Goal: Task Accomplishment & Management: Complete application form

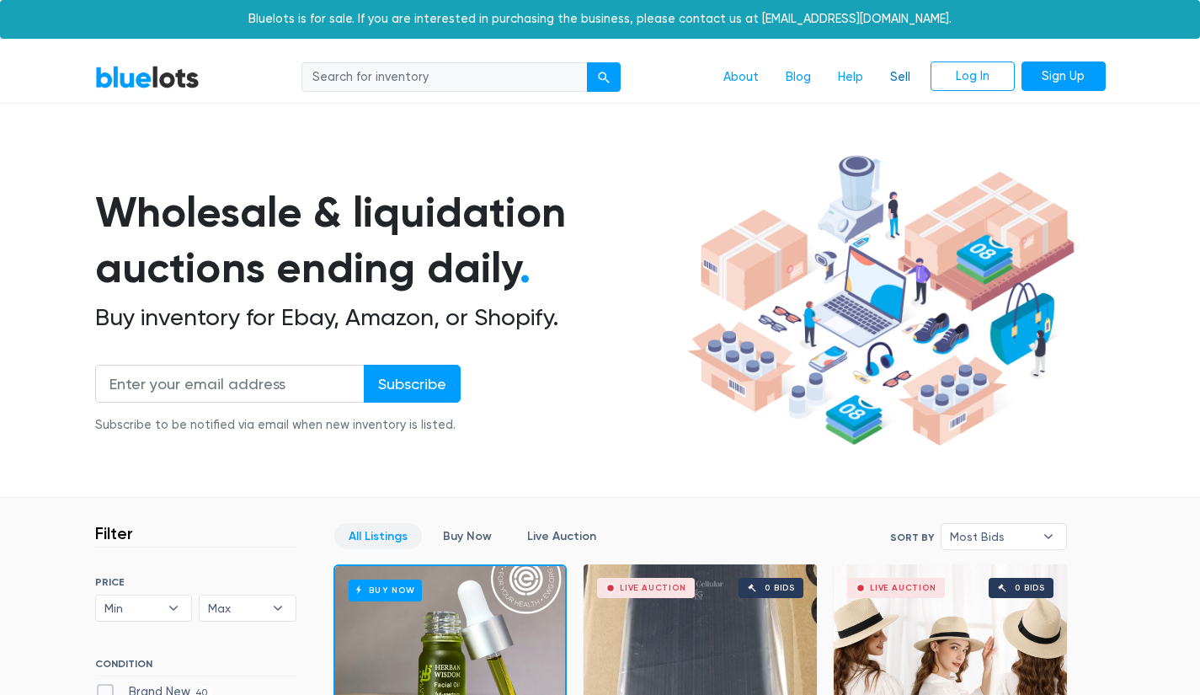
click at [900, 81] on link "Sell" at bounding box center [900, 77] width 47 height 32
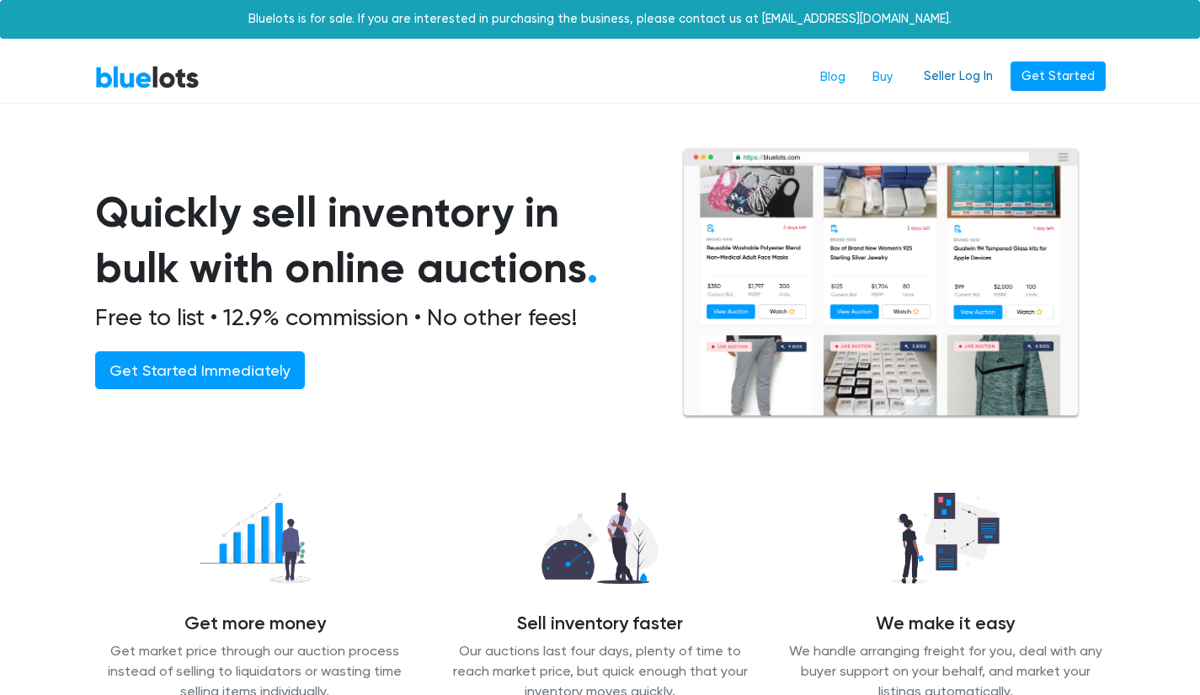
click at [974, 76] on link "Seller Log In" at bounding box center [958, 76] width 91 height 30
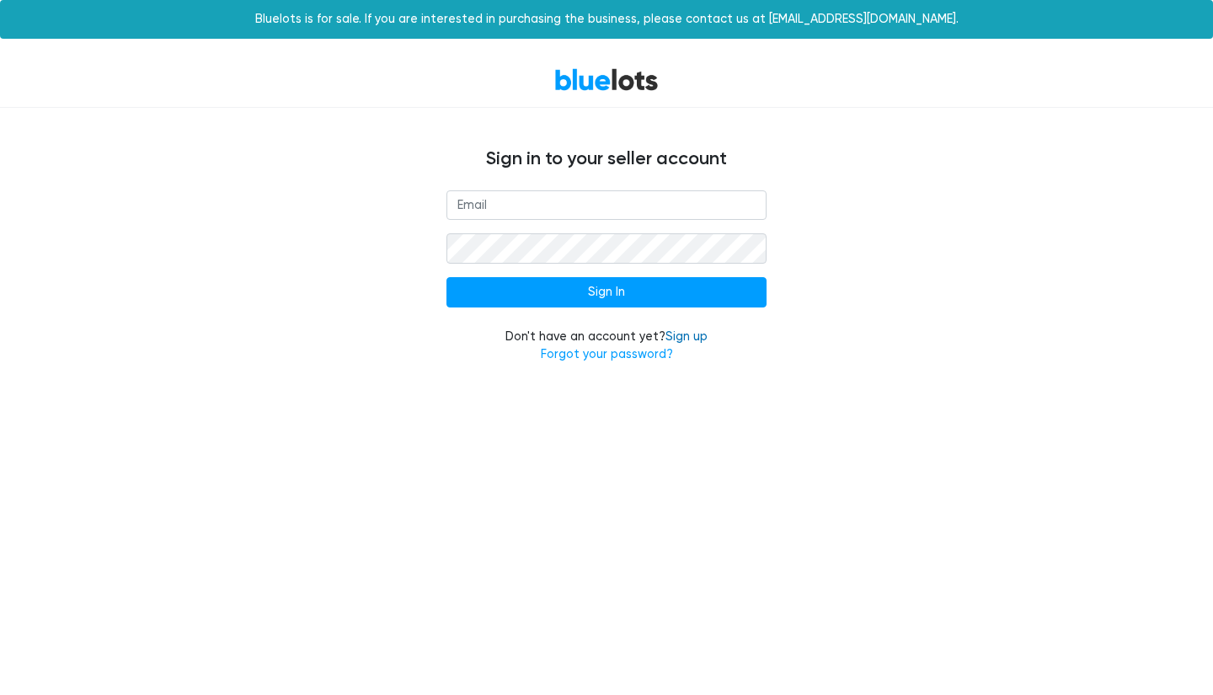
click at [681, 329] on link "Sign up" at bounding box center [686, 336] width 42 height 14
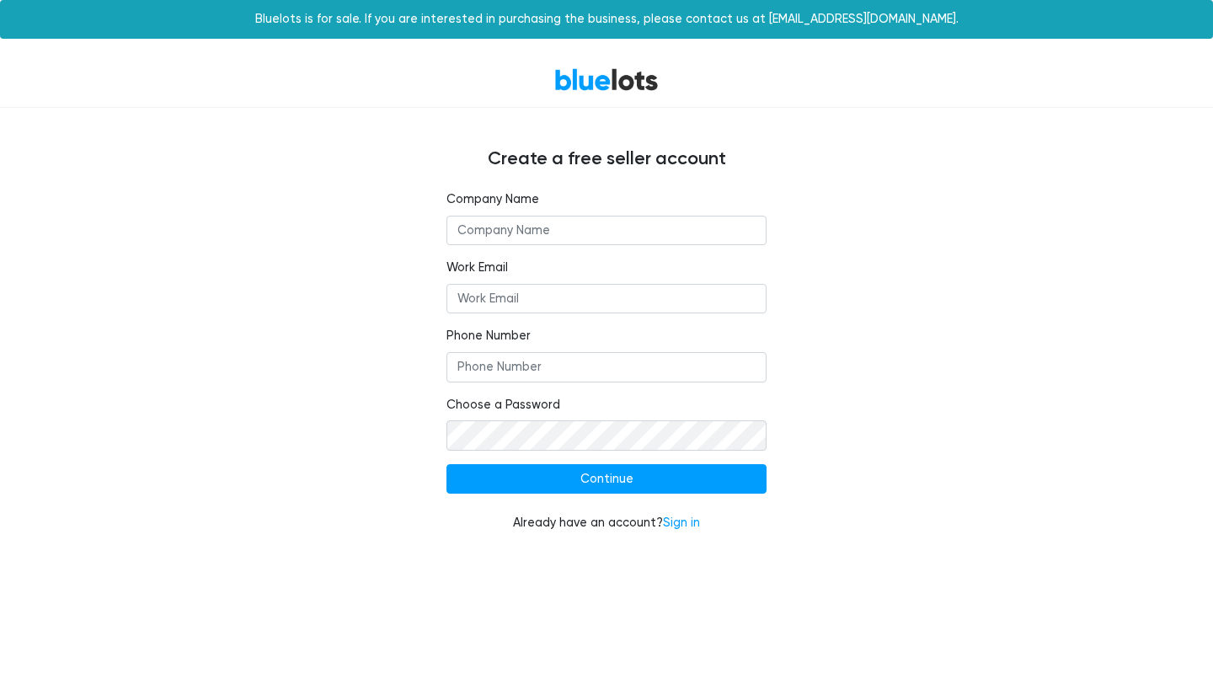
click at [625, 230] on input "text" at bounding box center [606, 231] width 320 height 30
type input "PnB Purity Wholesale"
click at [563, 295] on input "Work Email" at bounding box center [606, 299] width 320 height 30
paste input "pnbpuritywholesale@gmail.com"
type input "pnbpuritywholesale@gmail.com"
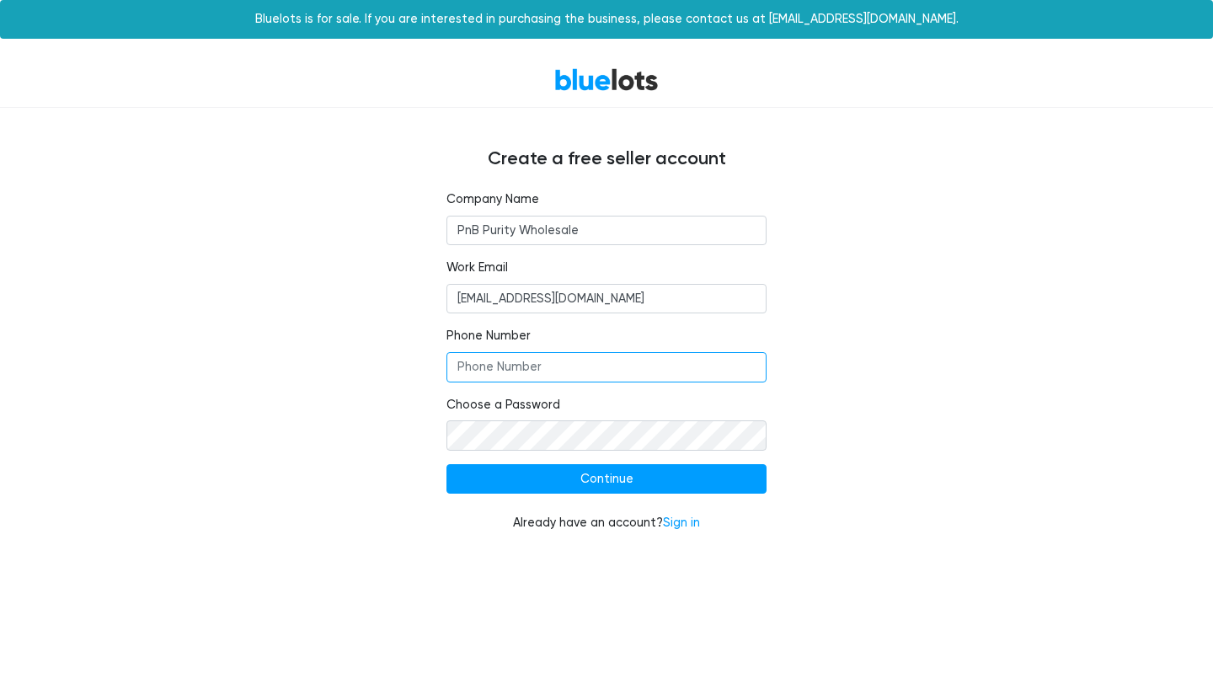
click at [545, 367] on input "Phone Number" at bounding box center [606, 367] width 320 height 30
paste input "(217) 796-2316"
click at [454, 364] on input "(217) 796-2316" at bounding box center [606, 367] width 320 height 30
type input "+1 (217) 796-2316"
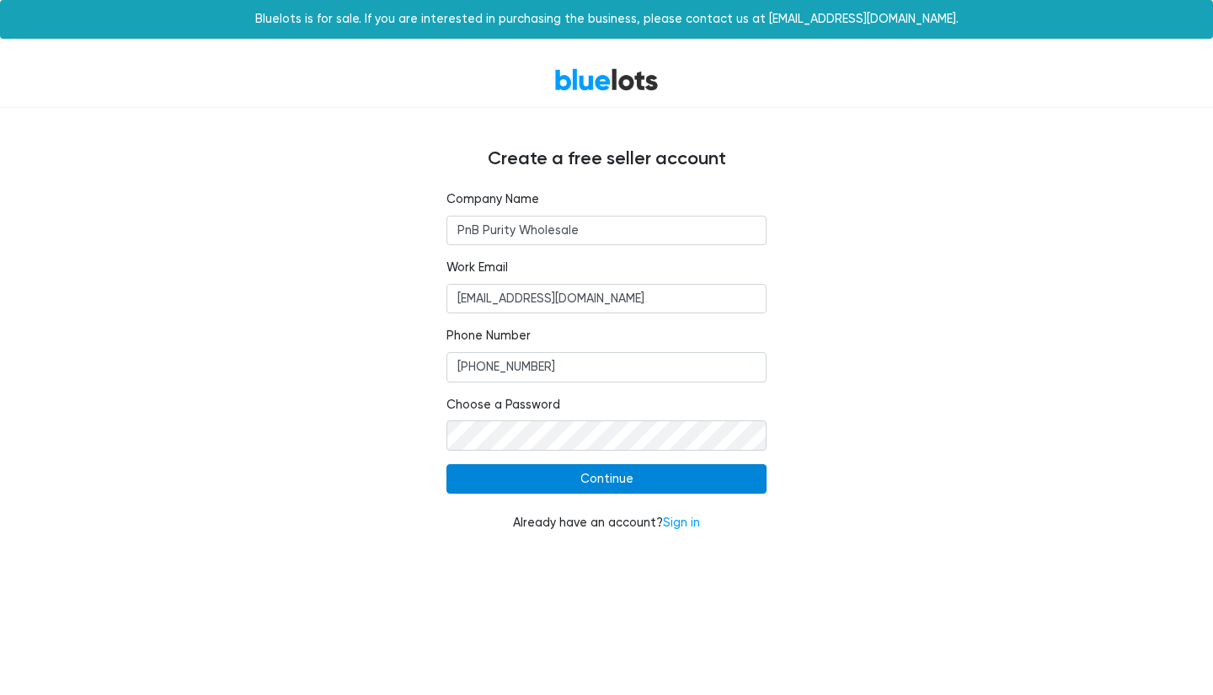
click at [592, 479] on input "Continue" at bounding box center [606, 479] width 320 height 30
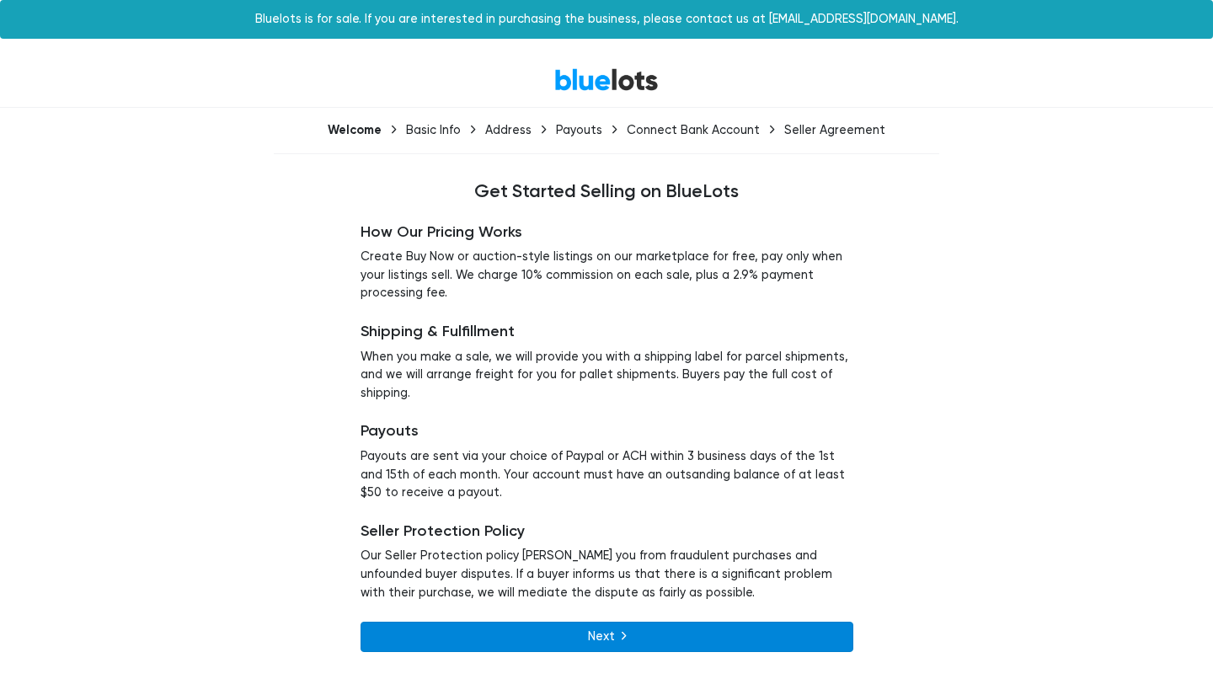
click at [608, 635] on link "Next" at bounding box center [606, 637] width 493 height 30
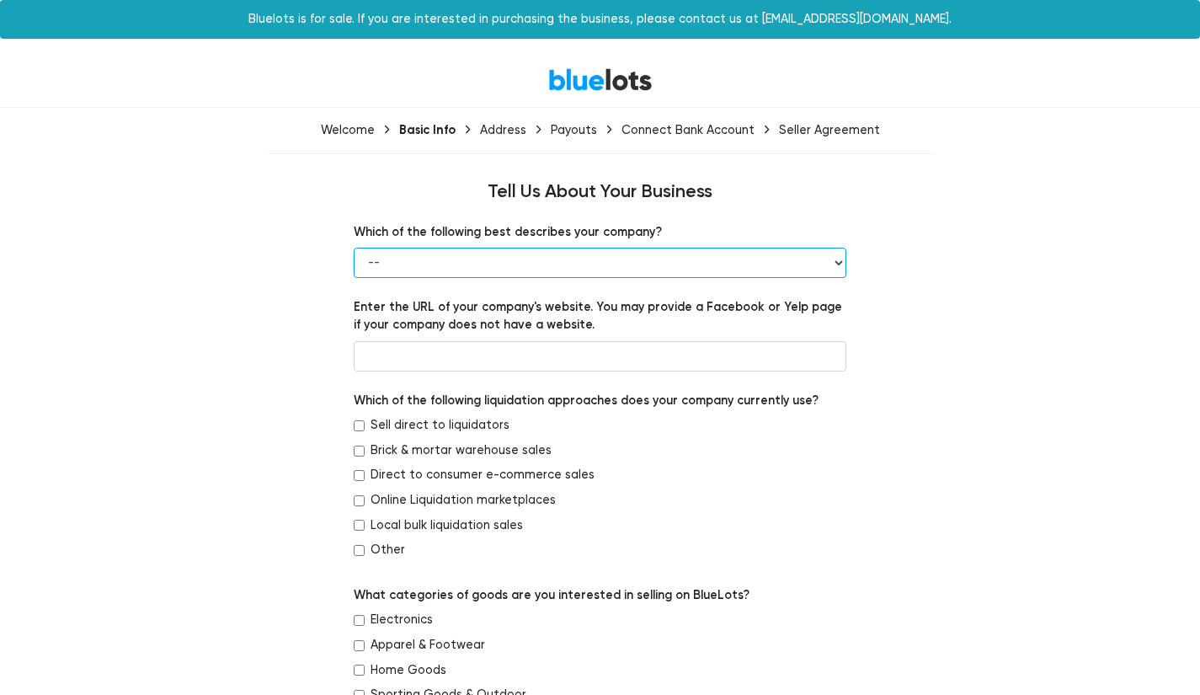
click at [451, 248] on select "-- Retailer Wholesaler Brand or Manufacturer Liquidator 3PL Other" at bounding box center [600, 263] width 493 height 30
select select "Retailer"
click at [354, 248] on select "-- Retailer Wholesaler Brand or Manufacturer Liquidator 3PL Other" at bounding box center [600, 263] width 493 height 30
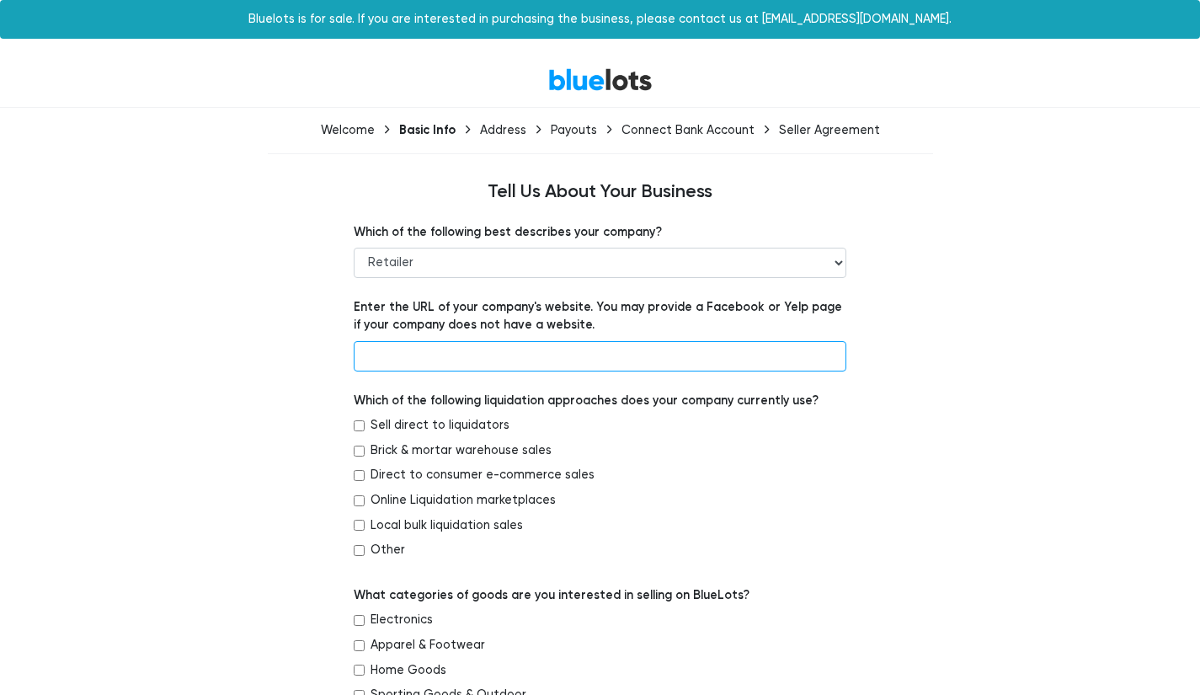
click at [434, 348] on input "text" at bounding box center [600, 356] width 493 height 30
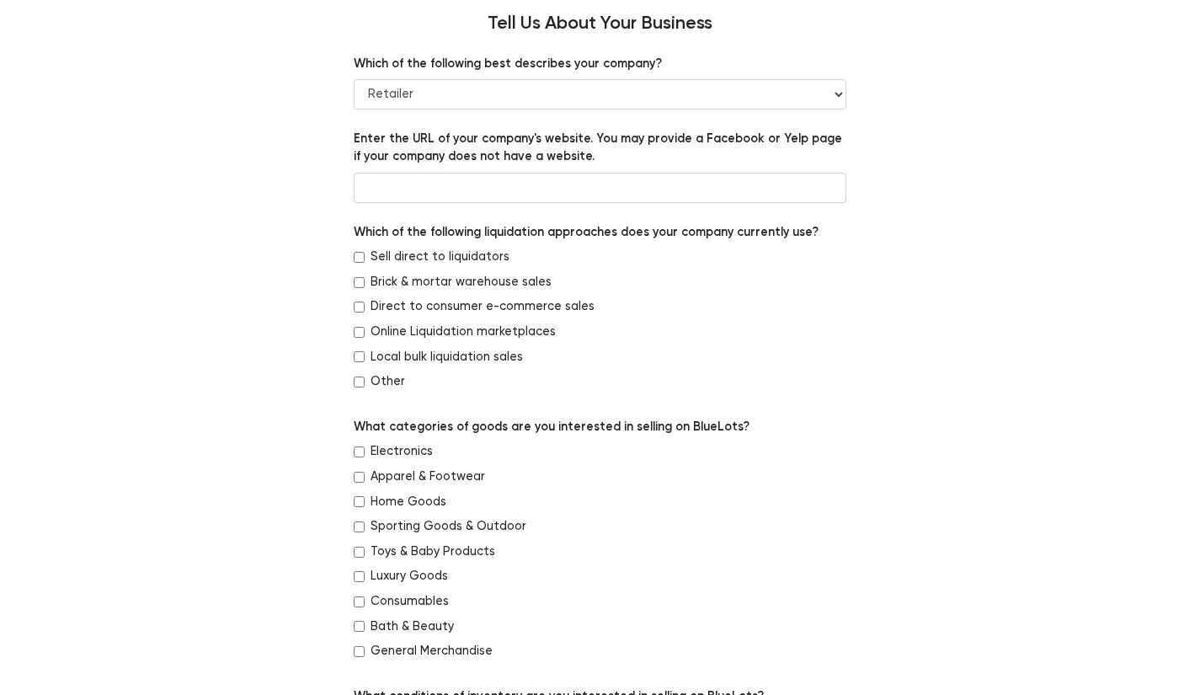
click at [355, 310] on input "Direct to consumer e-commerce sales" at bounding box center [359, 307] width 11 height 11
checkbox input "true"
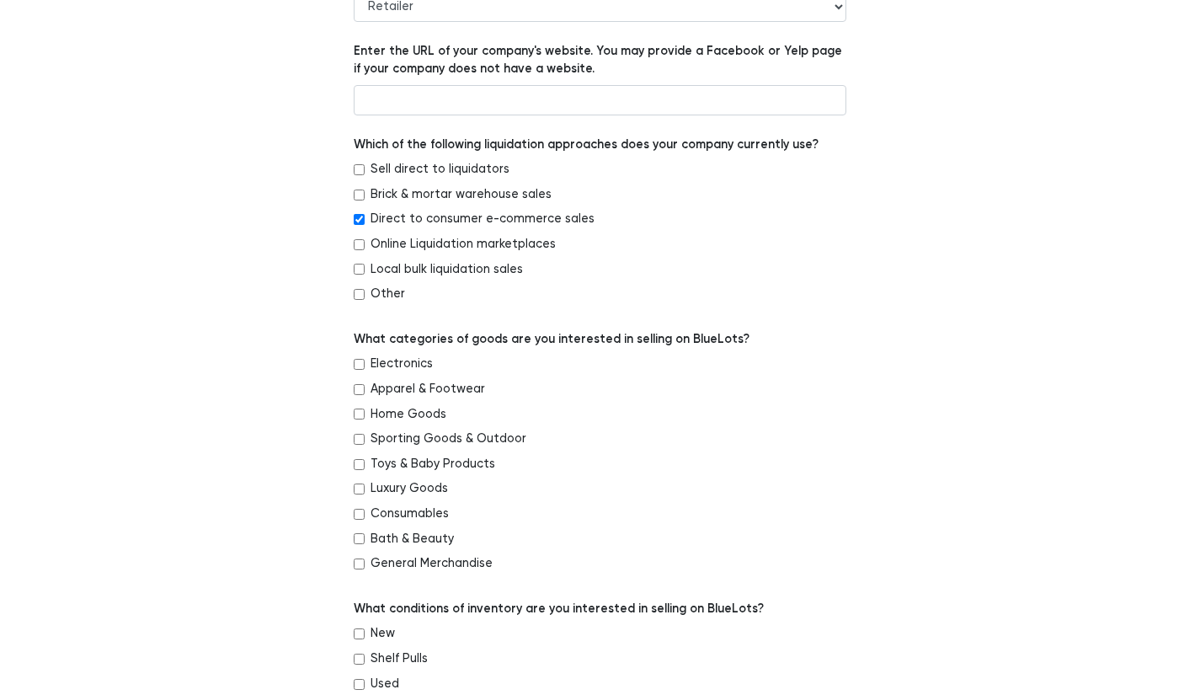
scroll to position [337, 0]
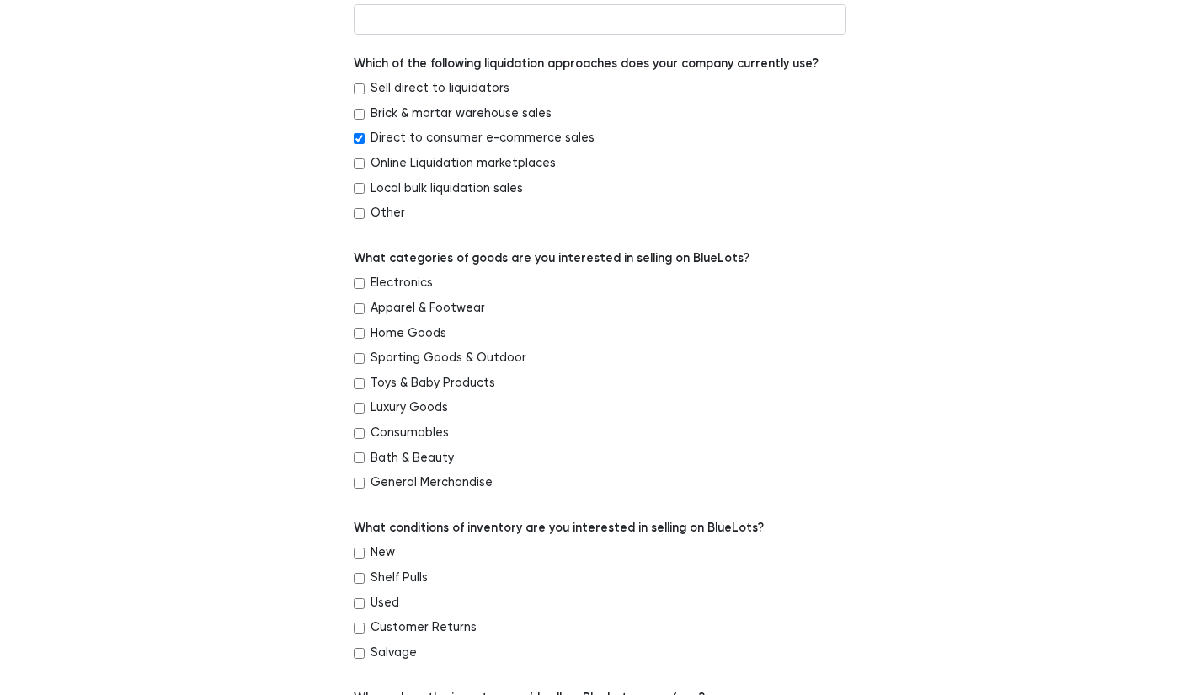
click at [354, 461] on input "Bath & Beauty" at bounding box center [359, 457] width 11 height 11
click at [359, 457] on input "Bath & Beauty" at bounding box center [359, 457] width 11 height 11
checkbox input "false"
click at [358, 480] on input "General Merchandise" at bounding box center [359, 483] width 11 height 11
checkbox input "true"
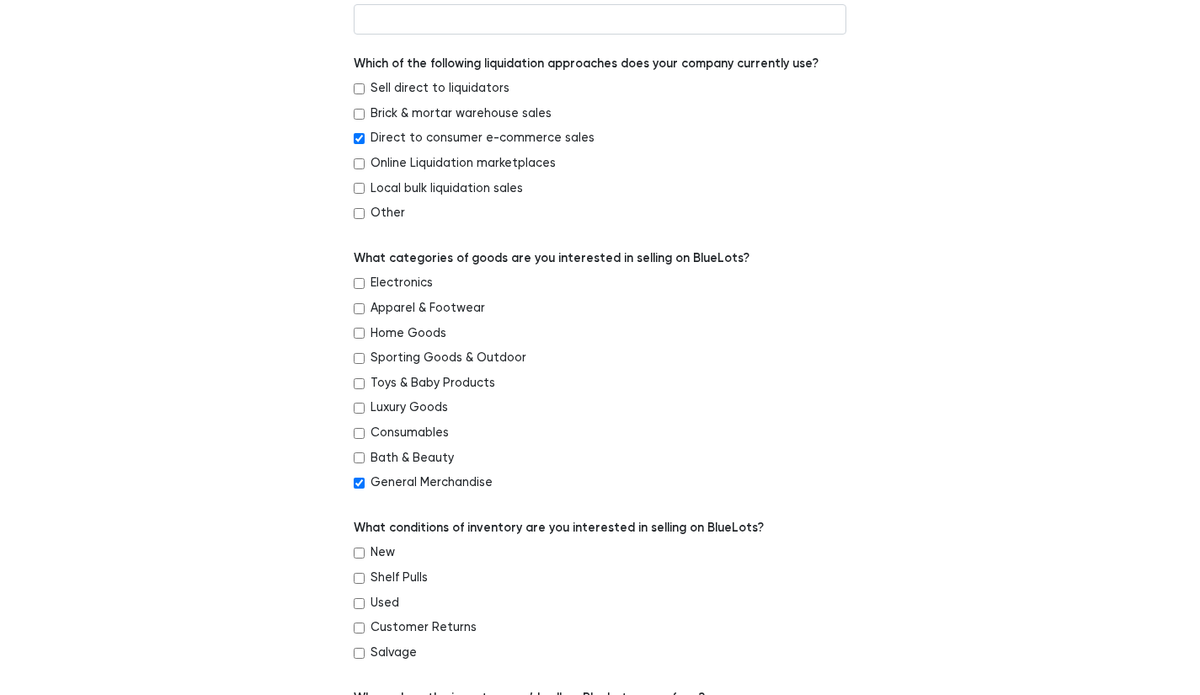
click at [355, 286] on input "Electronics" at bounding box center [359, 283] width 11 height 11
checkbox input "true"
click at [354, 549] on input "New" at bounding box center [359, 552] width 11 height 11
checkbox input "true"
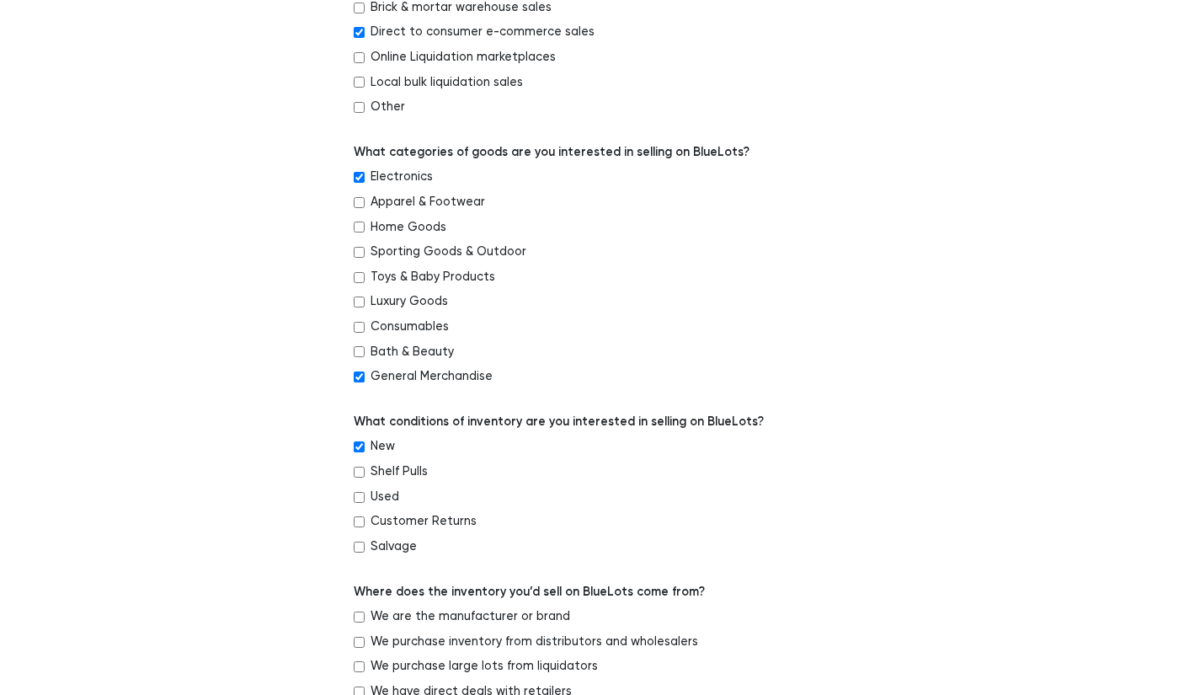
scroll to position [590, 0]
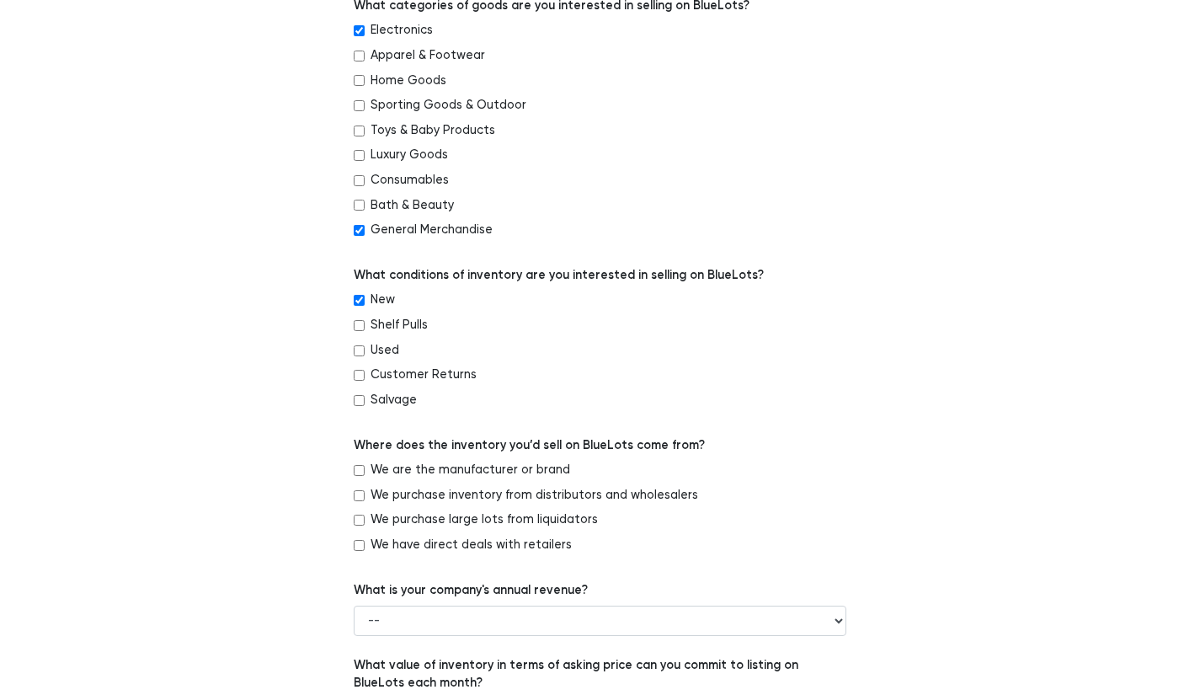
click at [355, 499] on input "We purchase inventory from distributors and wholesalers" at bounding box center [359, 495] width 11 height 11
checkbox input "true"
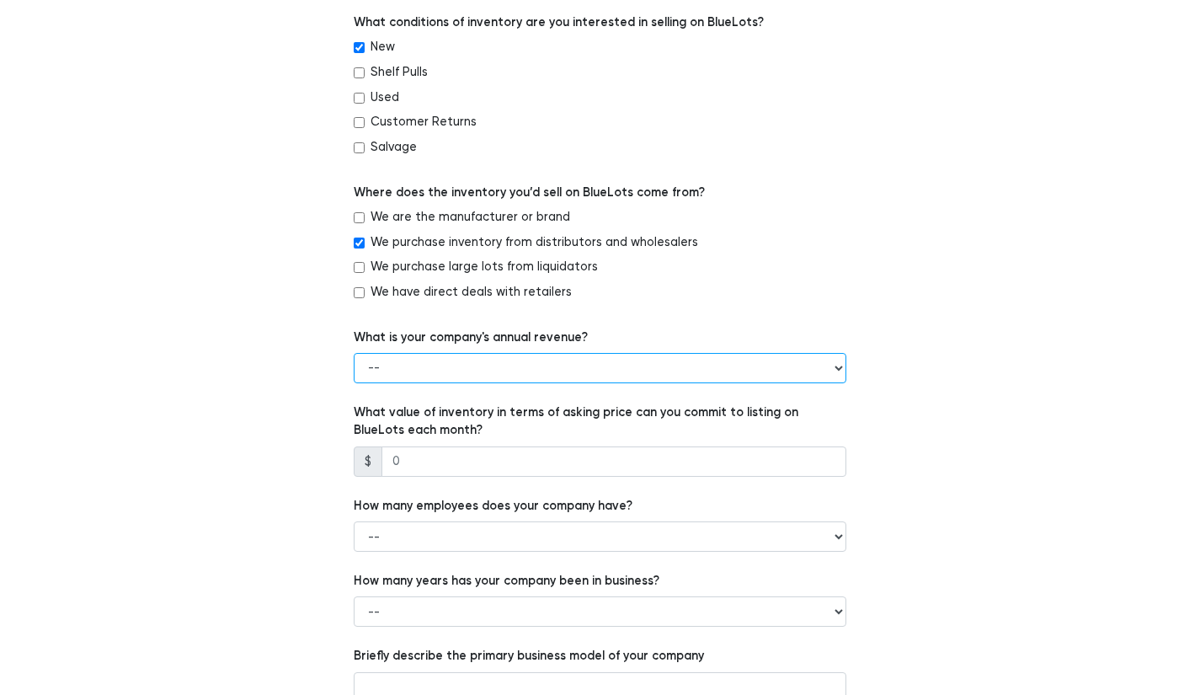
click at [415, 367] on select "-- Less than $100,000 $100,000 to $500,000 $500,000 to $1,000,000 $1,000,000 to…" at bounding box center [600, 368] width 493 height 30
select select "Less than $100,000"
click at [354, 353] on select "-- Less than $100,000 $100,000 to $500,000 $500,000 to $1,000,000 $1,000,000 to…" at bounding box center [600, 368] width 493 height 30
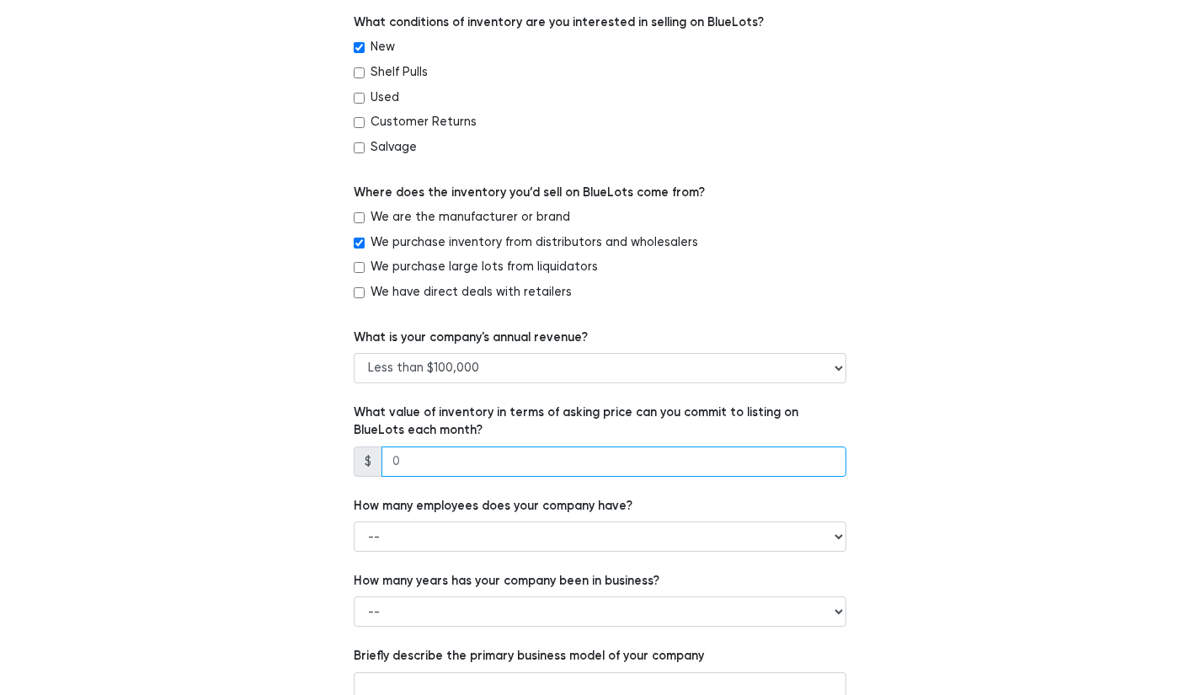
click at [424, 462] on input "number" at bounding box center [614, 461] width 465 height 30
type input "4000"
click at [308, 472] on div "Which of the following best describes your company? -- Retailer Wholesaler Bran…" at bounding box center [601, 94] width 1036 height 1426
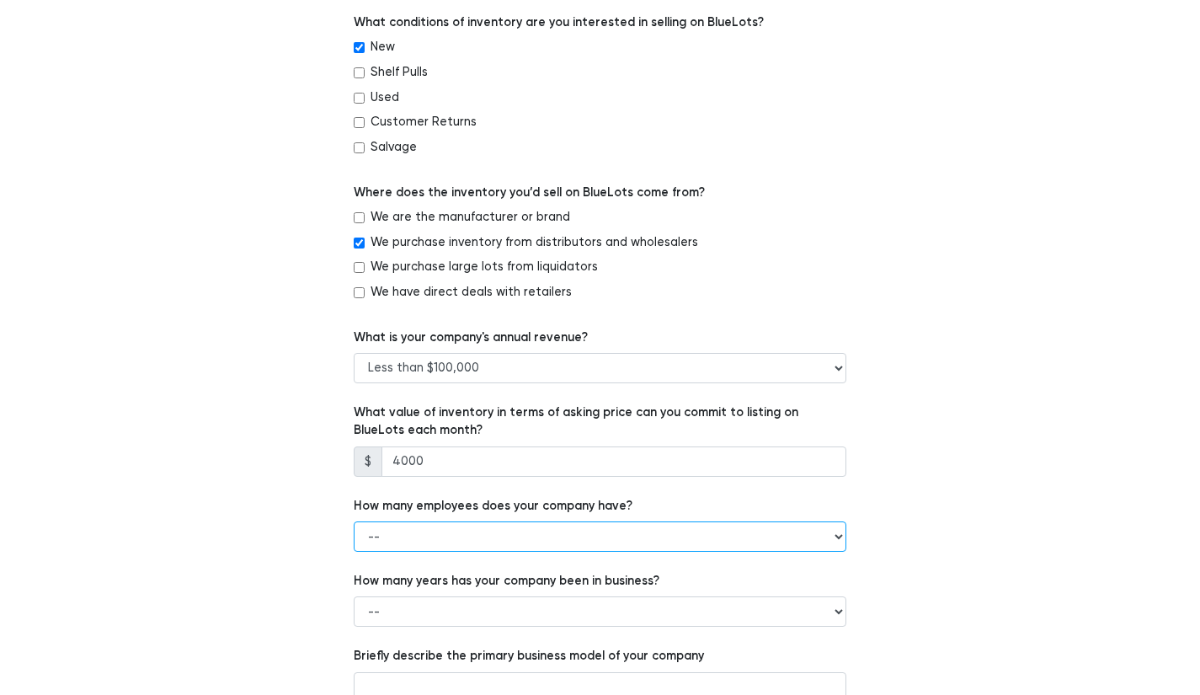
click at [407, 534] on select "-- 1 - 5 6 - 20 21 - 50 More than 50" at bounding box center [600, 536] width 493 height 30
select select "1 - 5"
click at [354, 521] on select "-- 1 - 5 6 - 20 21 - 50 More than 50" at bounding box center [600, 536] width 493 height 30
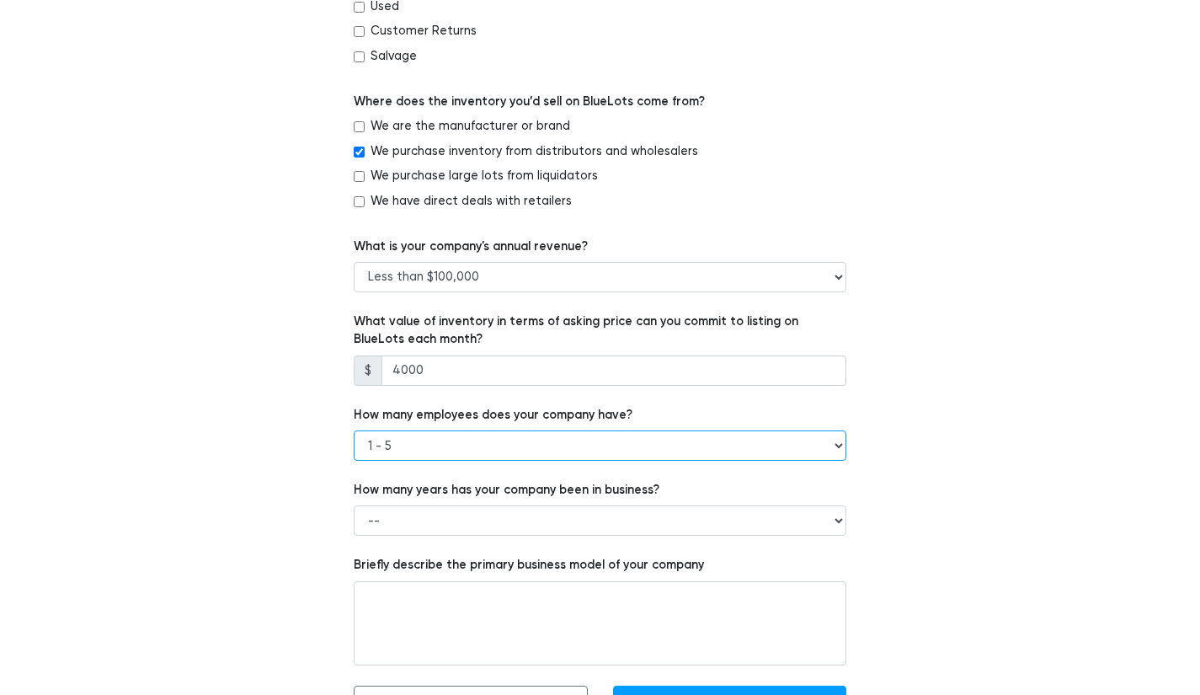
scroll to position [974, 0]
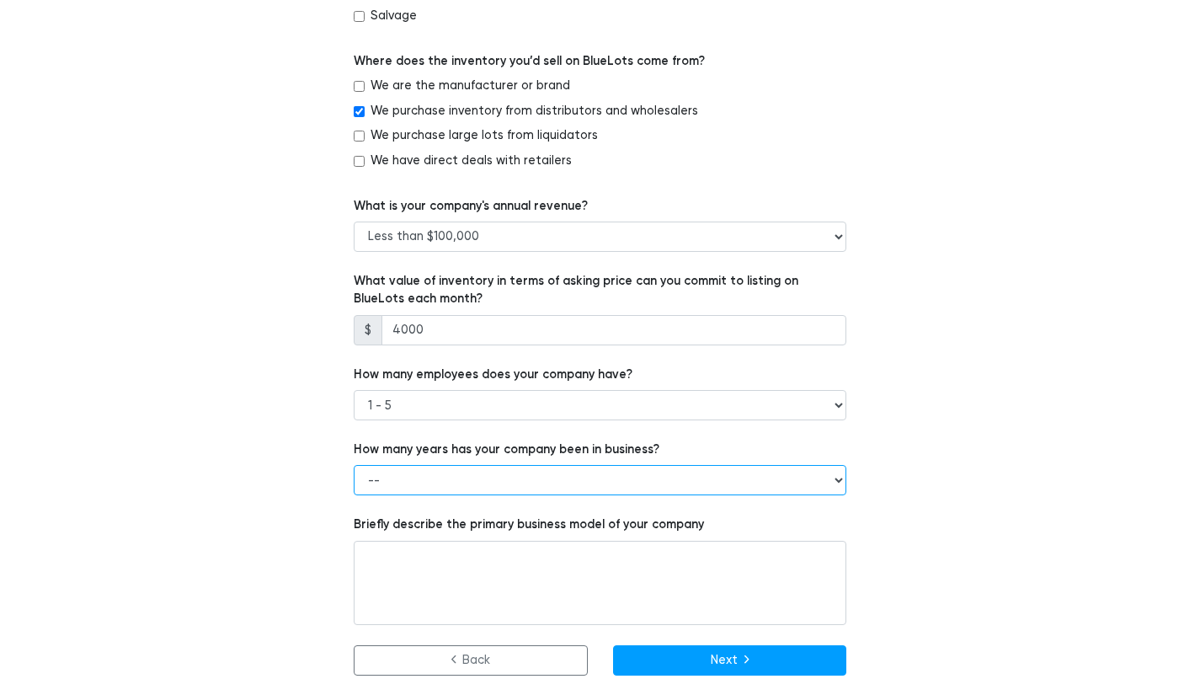
click at [419, 483] on select "-- Less than 1 year 1 to 3 years 4+ years" at bounding box center [600, 480] width 493 height 30
select select "1 to 3 years"
click at [354, 465] on select "-- Less than 1 year 1 to 3 years 4+ years" at bounding box center [600, 480] width 493 height 30
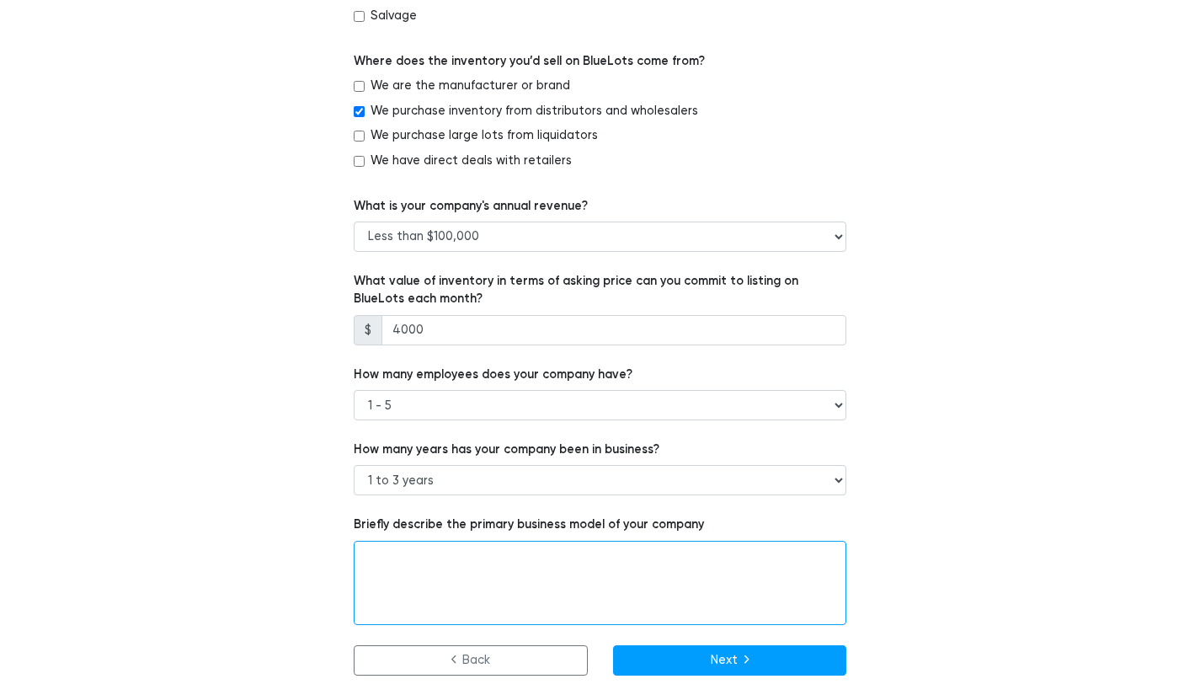
click at [469, 569] on textarea at bounding box center [600, 583] width 493 height 84
click at [508, 563] on textarea at bounding box center [600, 583] width 493 height 84
paste textarea "PNB Purity Wholesale is offering a one-time clearance lot of brand-new air puri…"
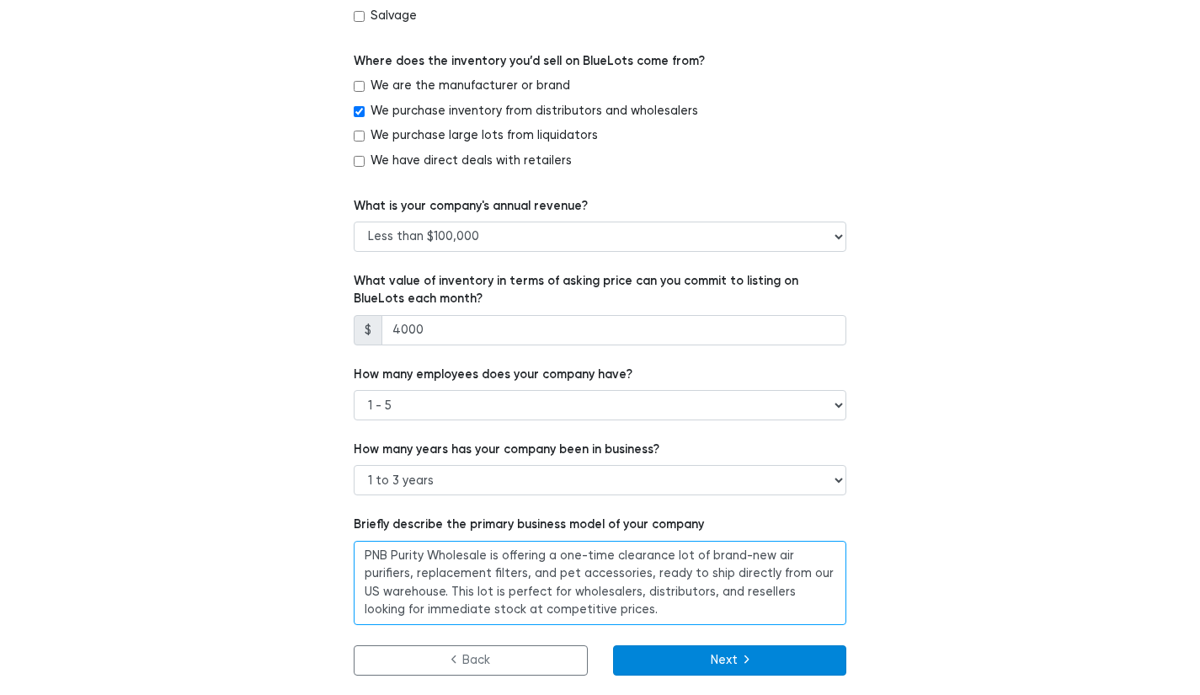
type textarea "PNB Purity Wholesale is offering a one-time clearance lot of brand-new air puri…"
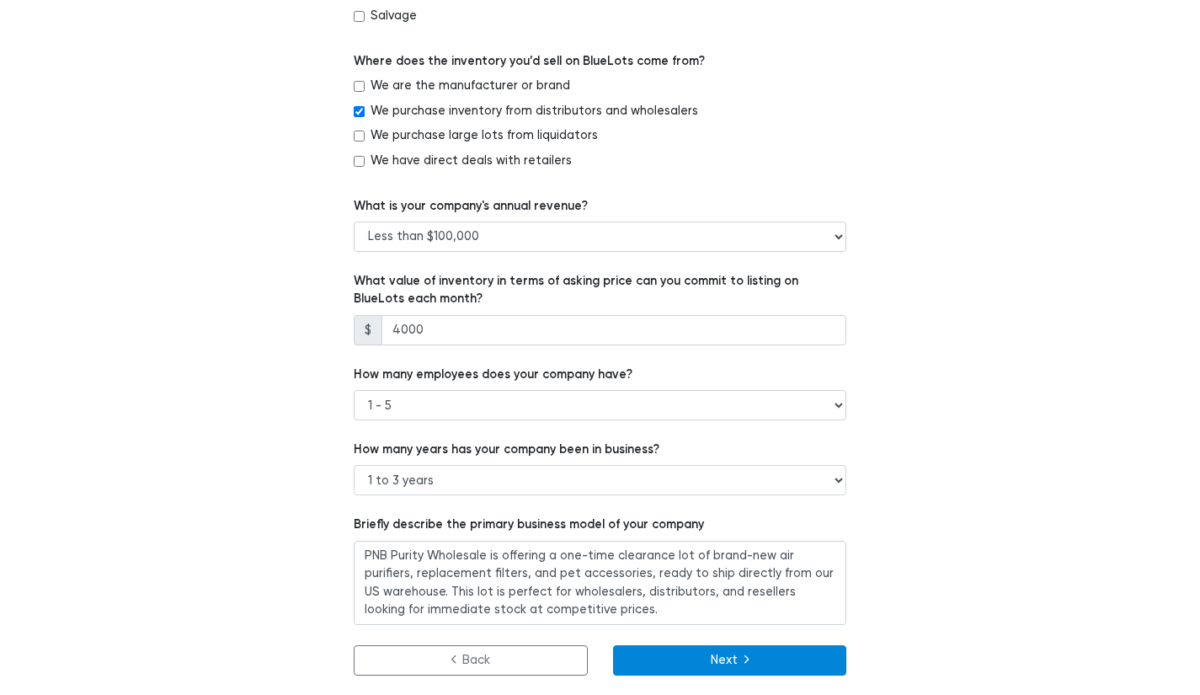
click at [752, 654] on button "Next" at bounding box center [730, 660] width 234 height 30
type input "google.com"
click at [718, 661] on button "Next" at bounding box center [730, 660] width 234 height 30
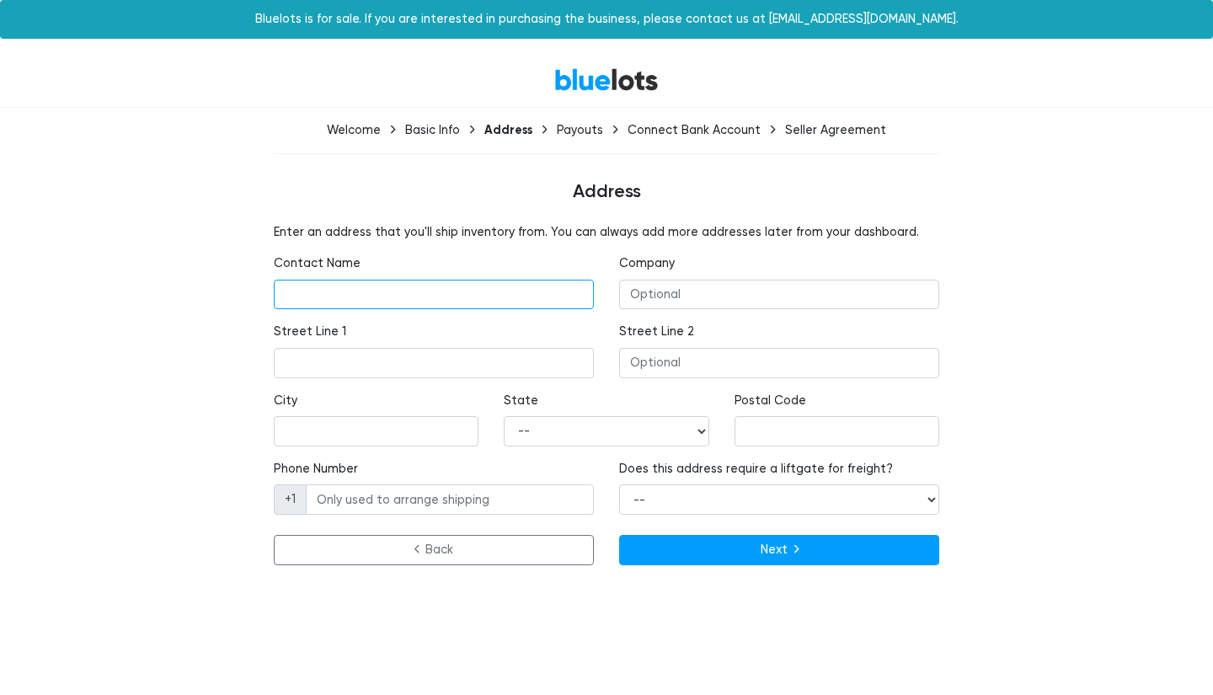
click at [525, 296] on input "text" at bounding box center [434, 295] width 320 height 30
type input "[PERSON_NAME]"
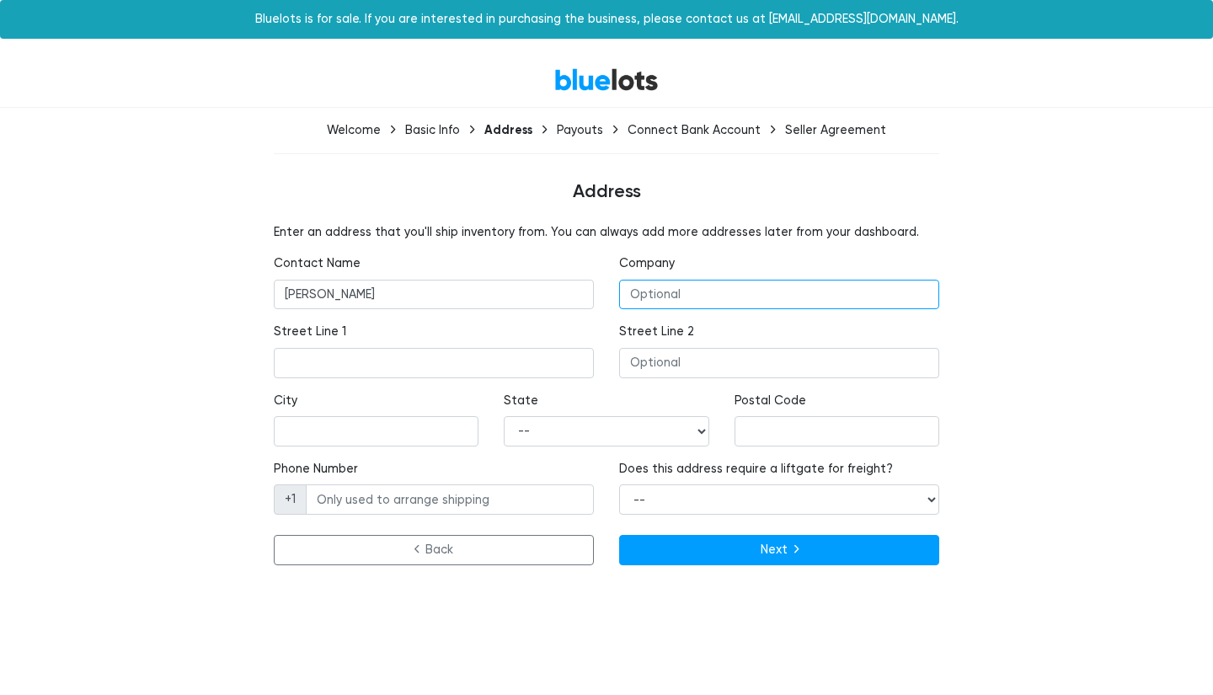
click at [732, 307] on input "text" at bounding box center [779, 295] width 320 height 30
click at [346, 414] on div "City" at bounding box center [376, 419] width 205 height 55
click at [338, 428] on input "text" at bounding box center [376, 431] width 205 height 30
click at [559, 435] on select "-- Alabama Alaska Arizona Arkansas California Colorado Connecticut Delaware Dis…" at bounding box center [606, 431] width 205 height 30
select select "OK"
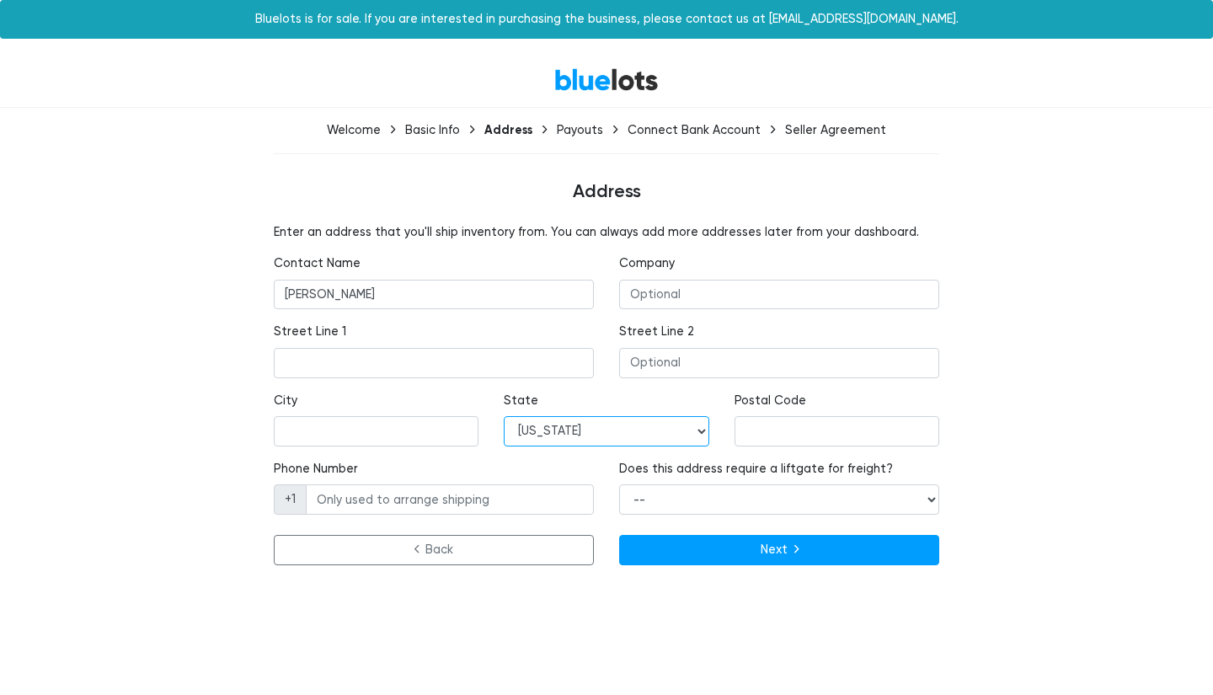
click at [504, 416] on select "-- Alabama Alaska Arizona Arkansas California Colorado Connecticut Delaware Dis…" at bounding box center [606, 431] width 205 height 30
click at [400, 498] on input "Phone Number" at bounding box center [450, 499] width 288 height 30
click at [357, 362] on input "text" at bounding box center [434, 363] width 320 height 30
click at [420, 361] on input "text" at bounding box center [434, 363] width 320 height 30
paste input "1236 NW 5th St, Oklahoma City, OK 73106, United States"
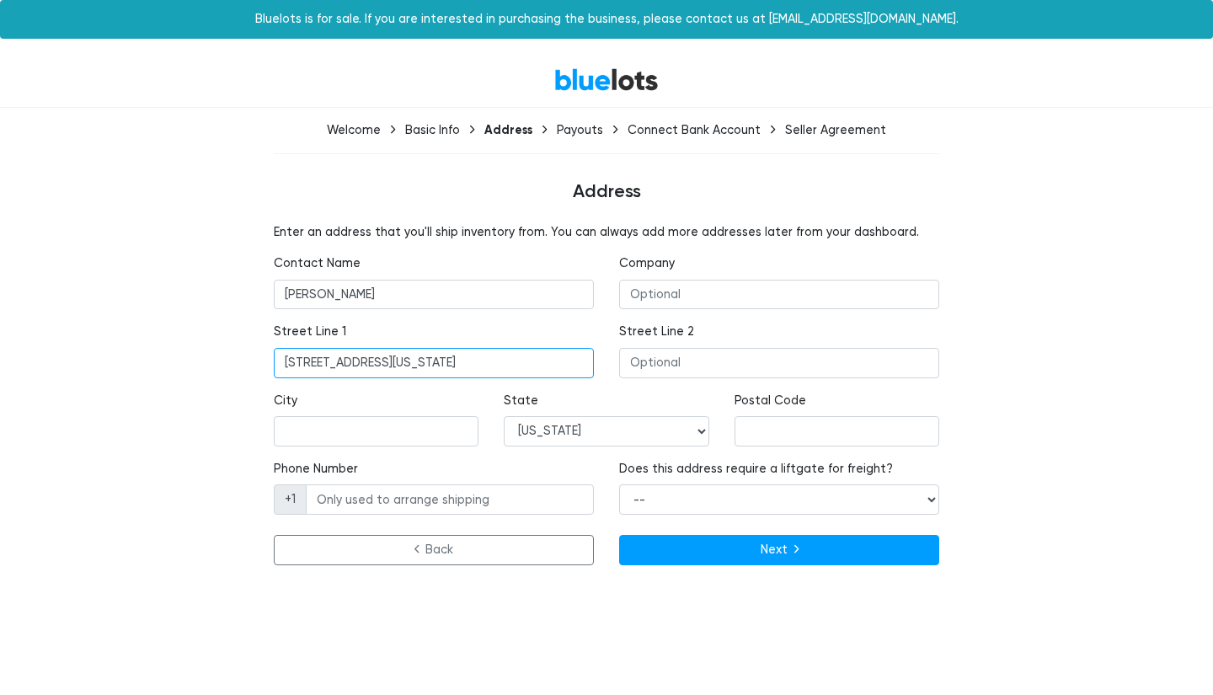
scroll to position [0, 13]
click at [479, 361] on input "1236 NW 5th St, Oklahoma City, OK 73106, United States" at bounding box center [434, 363] width 320 height 30
type input "1236 NW 5th St, Oklahoma City, OK 73106, United States"
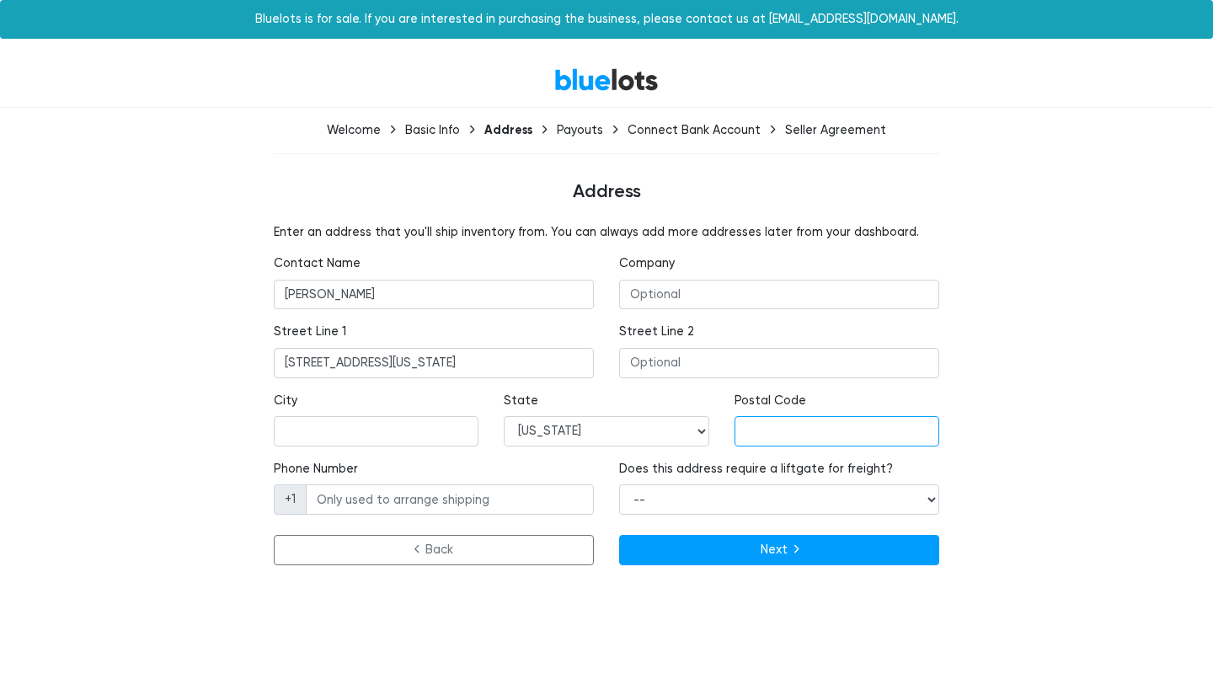
click at [782, 438] on input "text" at bounding box center [836, 431] width 205 height 30
paste input "73106"
type input "73106"
drag, startPoint x: 455, startPoint y: 360, endPoint x: 375, endPoint y: 361, distance: 80.0
click at [375, 361] on input "1236 NW 5th St, Oklahoma City, OK 73106, United States" at bounding box center [434, 363] width 320 height 30
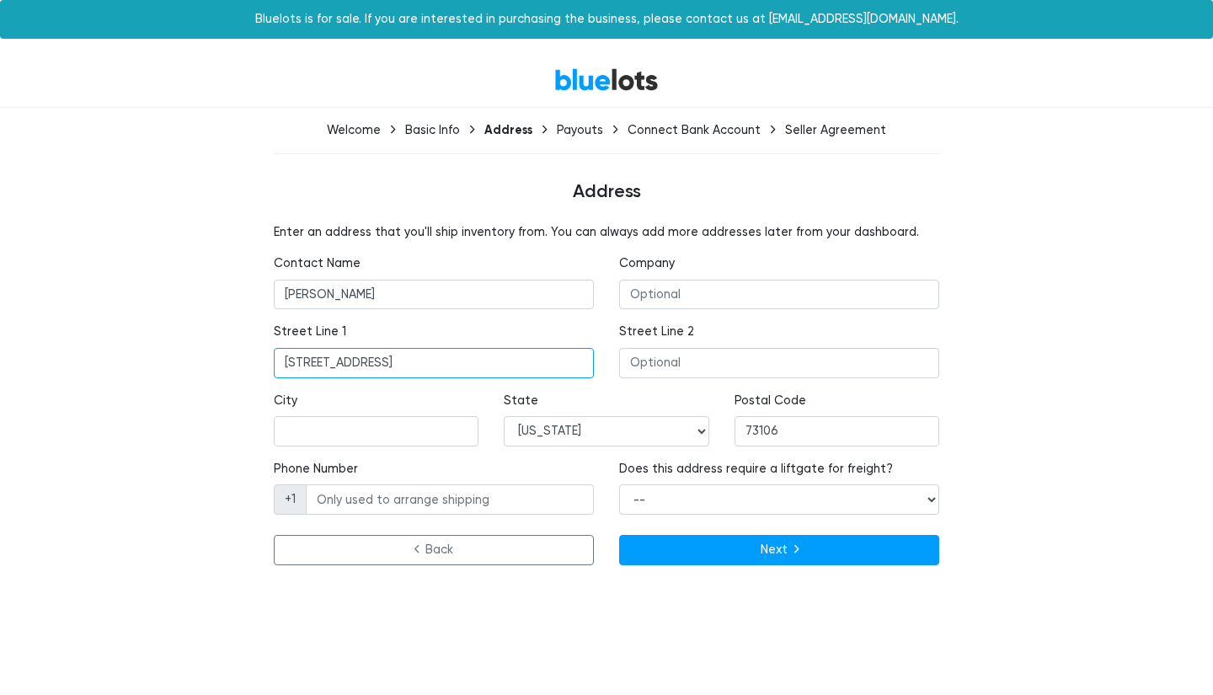
type input "1236 NW 5th St, , OK 73106, United States"
click at [355, 417] on input "text" at bounding box center [376, 431] width 205 height 30
paste input "Oklahoma City"
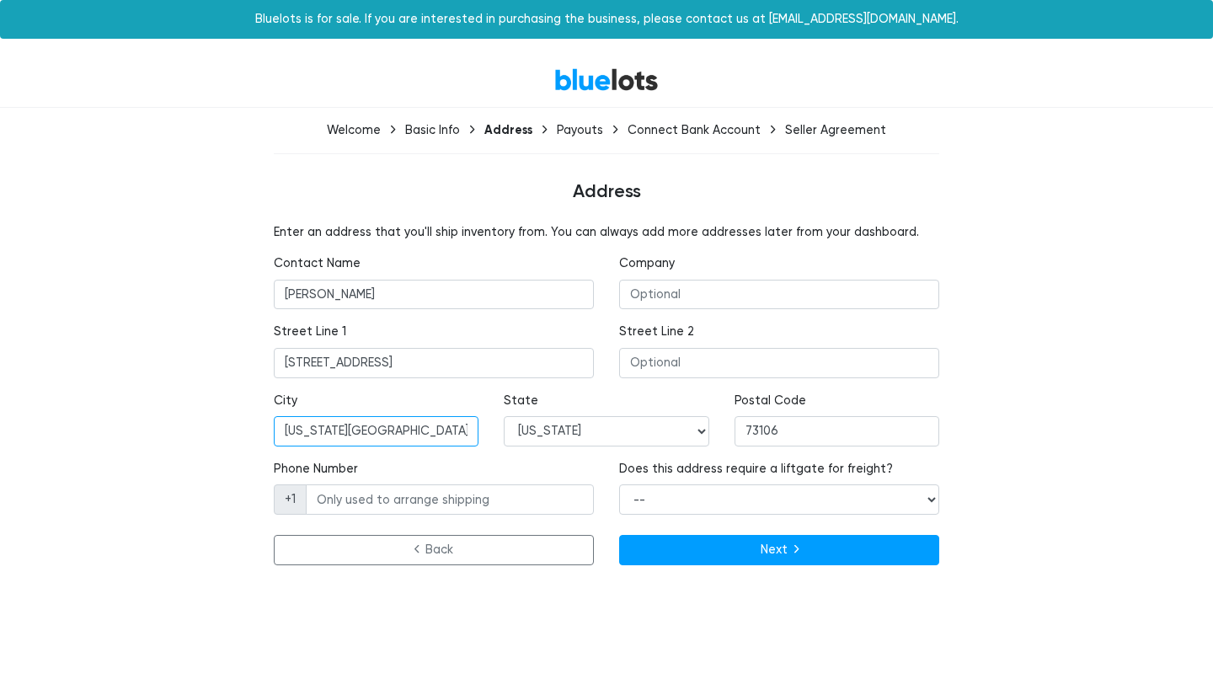
type input "Oklahoma City"
drag, startPoint x: 379, startPoint y: 359, endPoint x: 606, endPoint y: 369, distance: 227.6
click at [606, 369] on div "Street Line 1 1236 NW 5th St, , OK 73106, United States Street Line 2" at bounding box center [606, 357] width 691 height 68
type input "1236 NW 5th St"
click at [627, 504] on select "-- Yes No" at bounding box center [779, 499] width 320 height 30
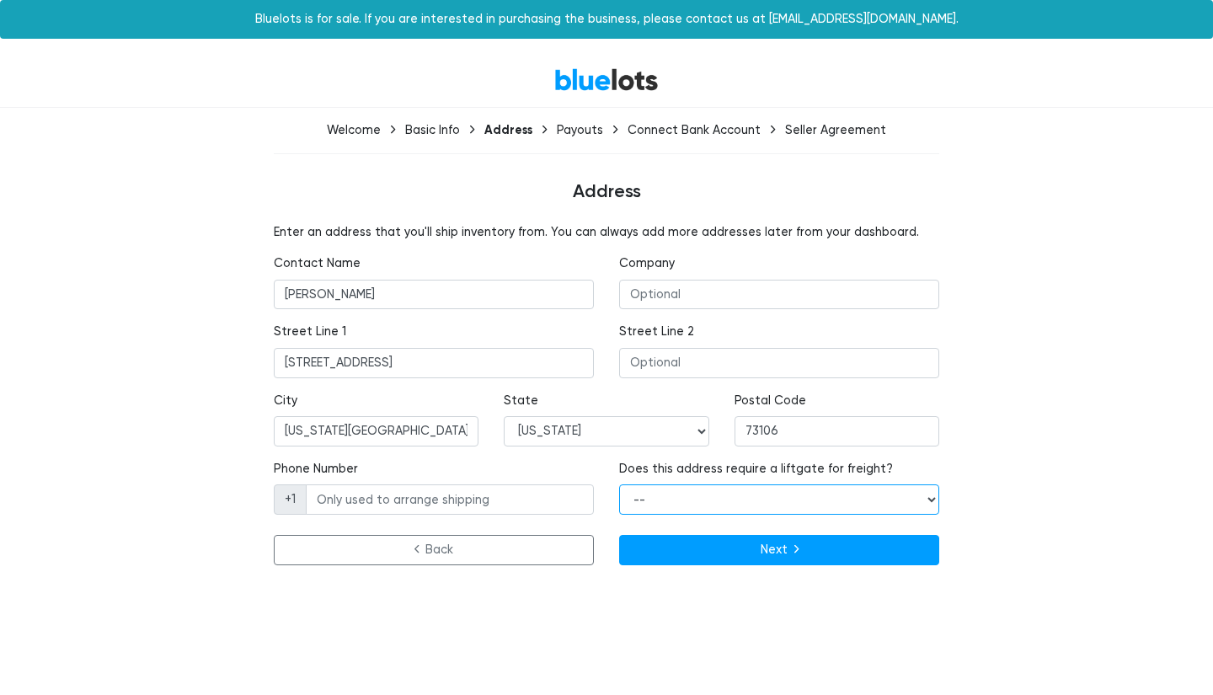
select select "false"
click at [619, 484] on select "-- Yes No" at bounding box center [779, 499] width 320 height 30
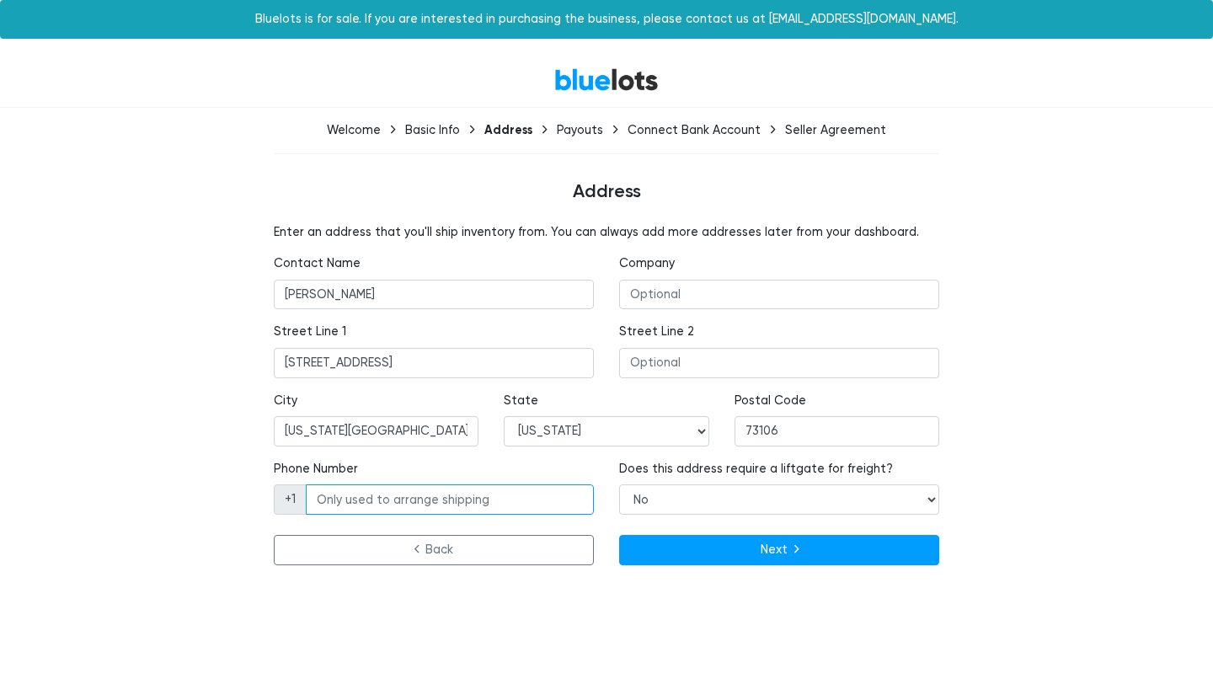
click at [435, 496] on input "Phone Number" at bounding box center [450, 499] width 288 height 30
paste input "217 796-2316"
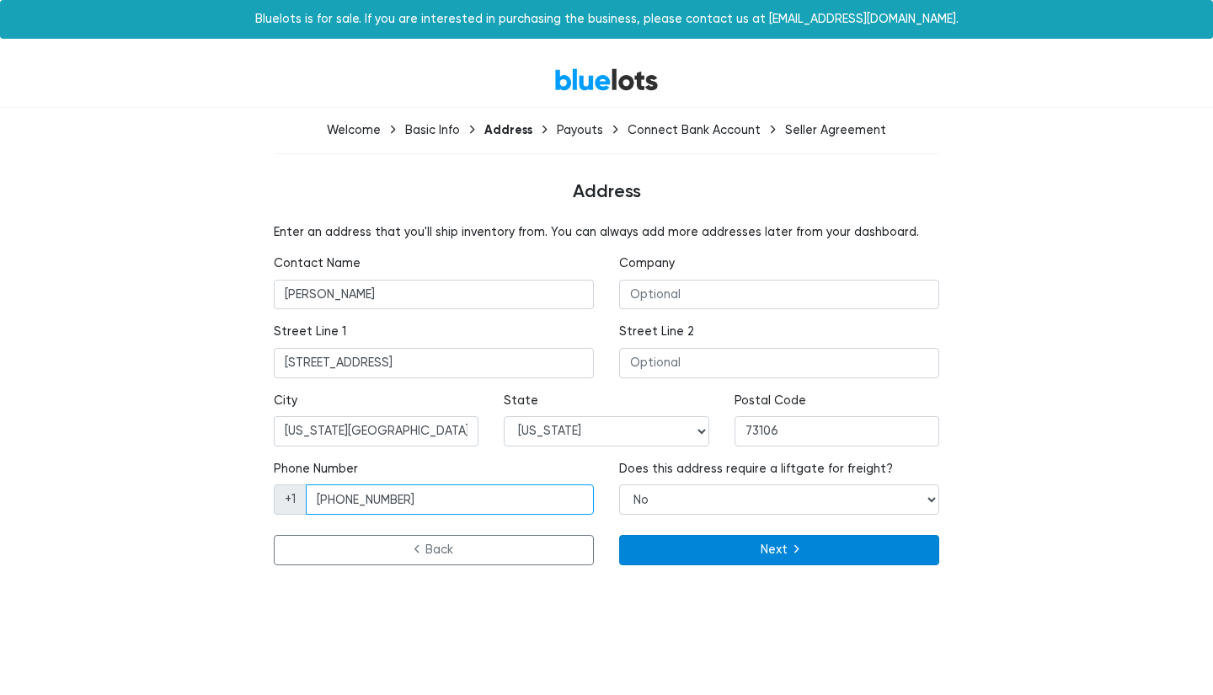
type input "217 796-2316"
click at [727, 548] on button "Next" at bounding box center [779, 550] width 320 height 30
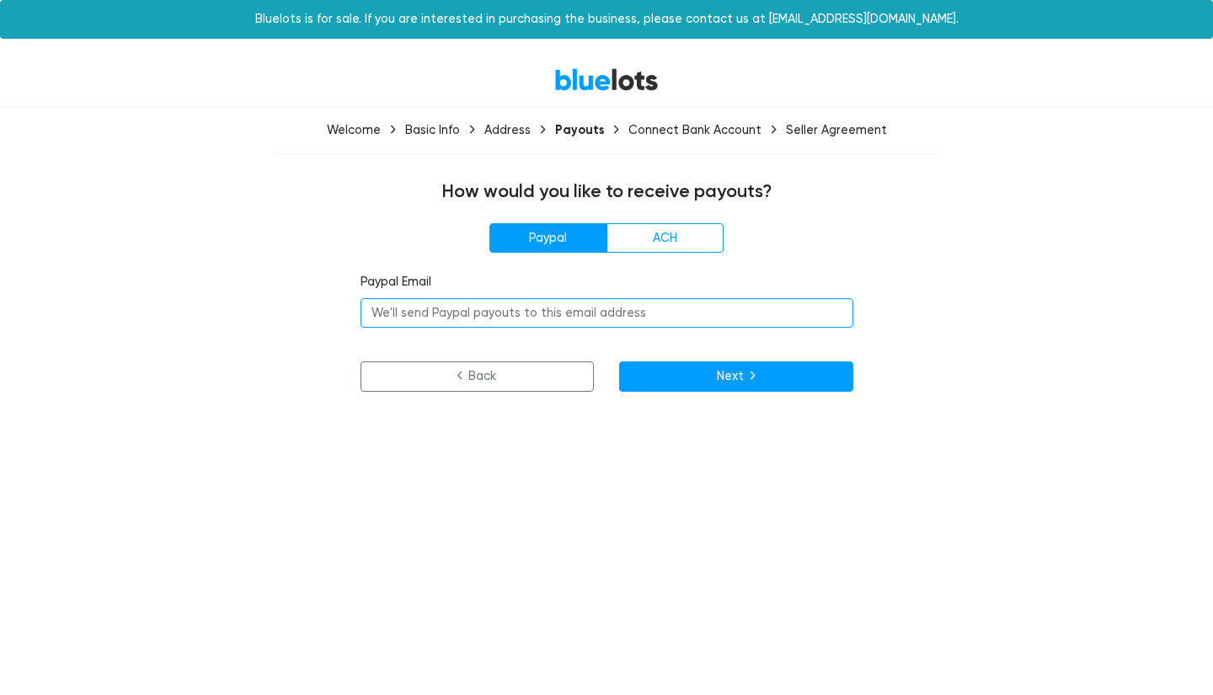
click at [563, 318] on input "email" at bounding box center [606, 313] width 493 height 30
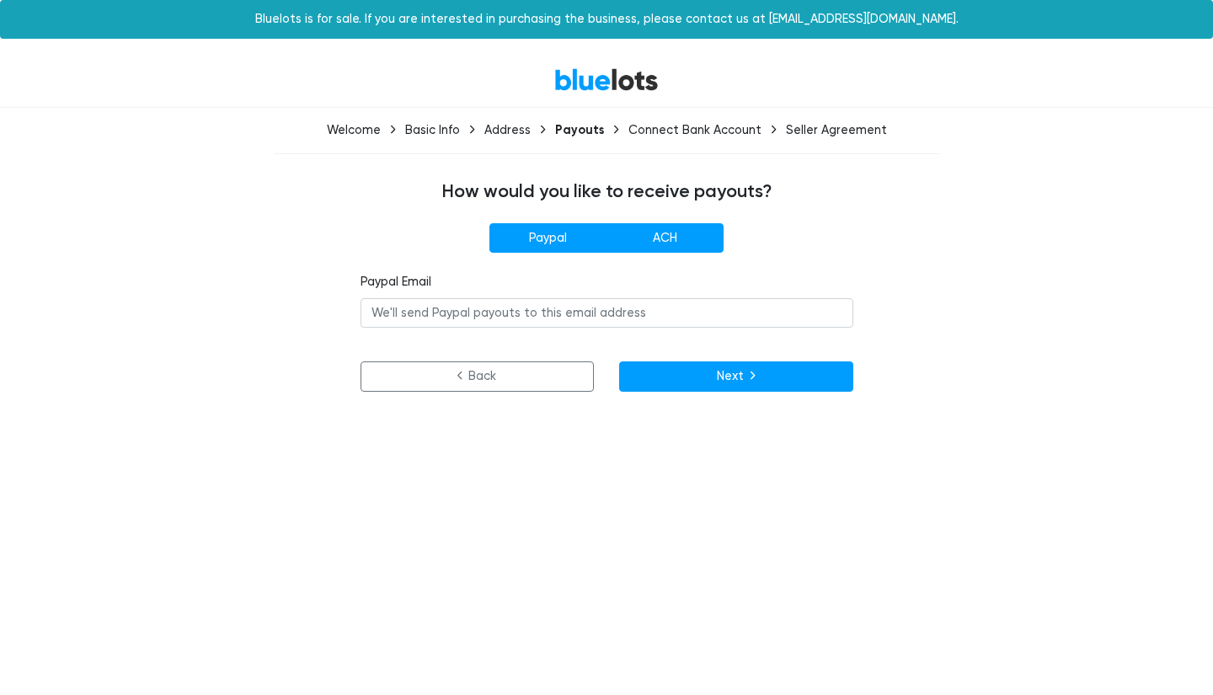
click at [659, 234] on label "ACH" at bounding box center [664, 238] width 117 height 30
radio input"] "true"
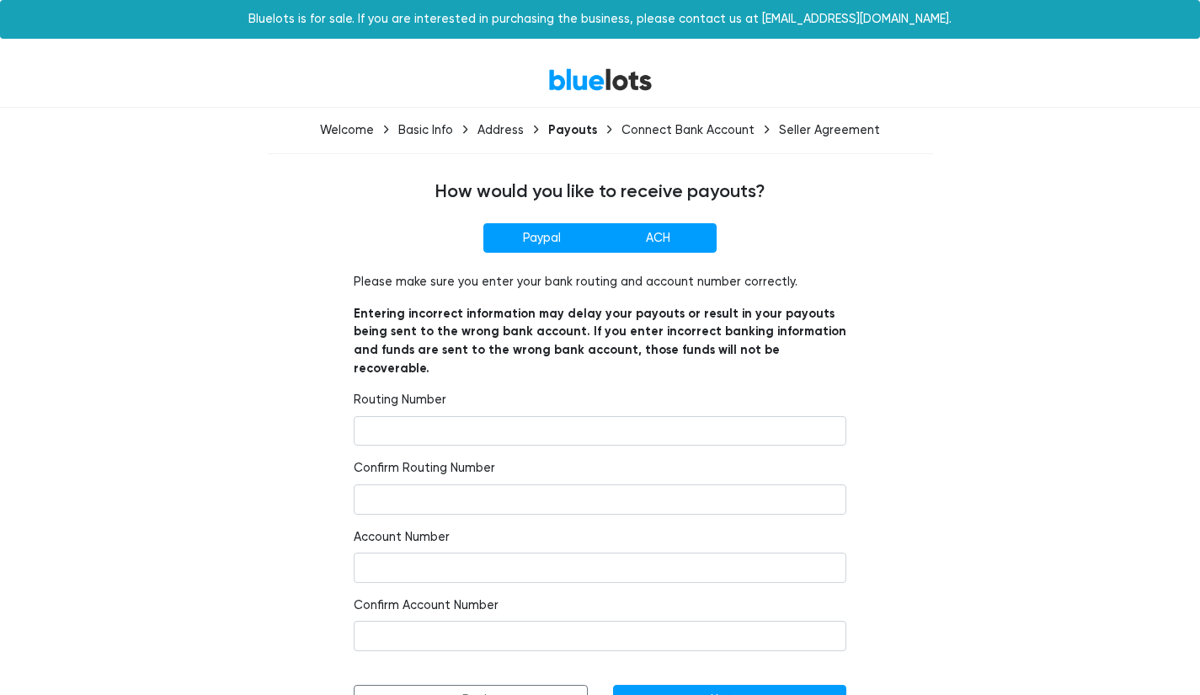
click at [557, 244] on label "Paypal" at bounding box center [541, 238] width 117 height 30
radio input"] "true"
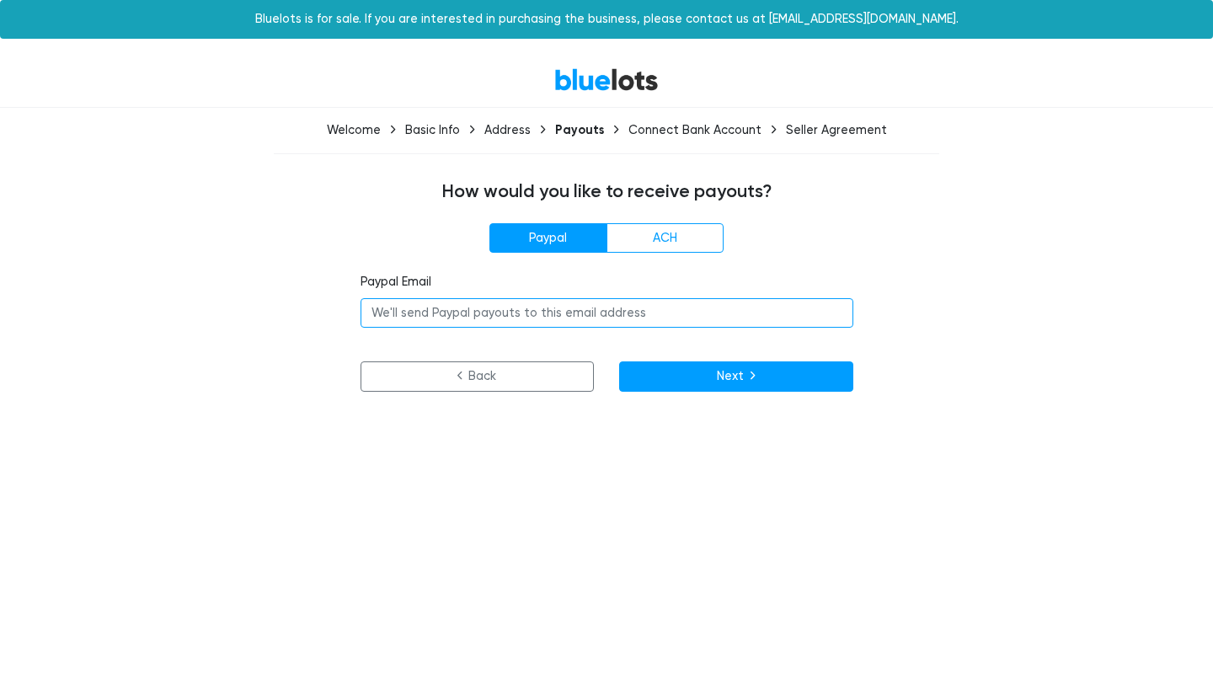
click at [455, 307] on input "email" at bounding box center [606, 313] width 493 height 30
paste input "nwosu.blake@gmail.com"
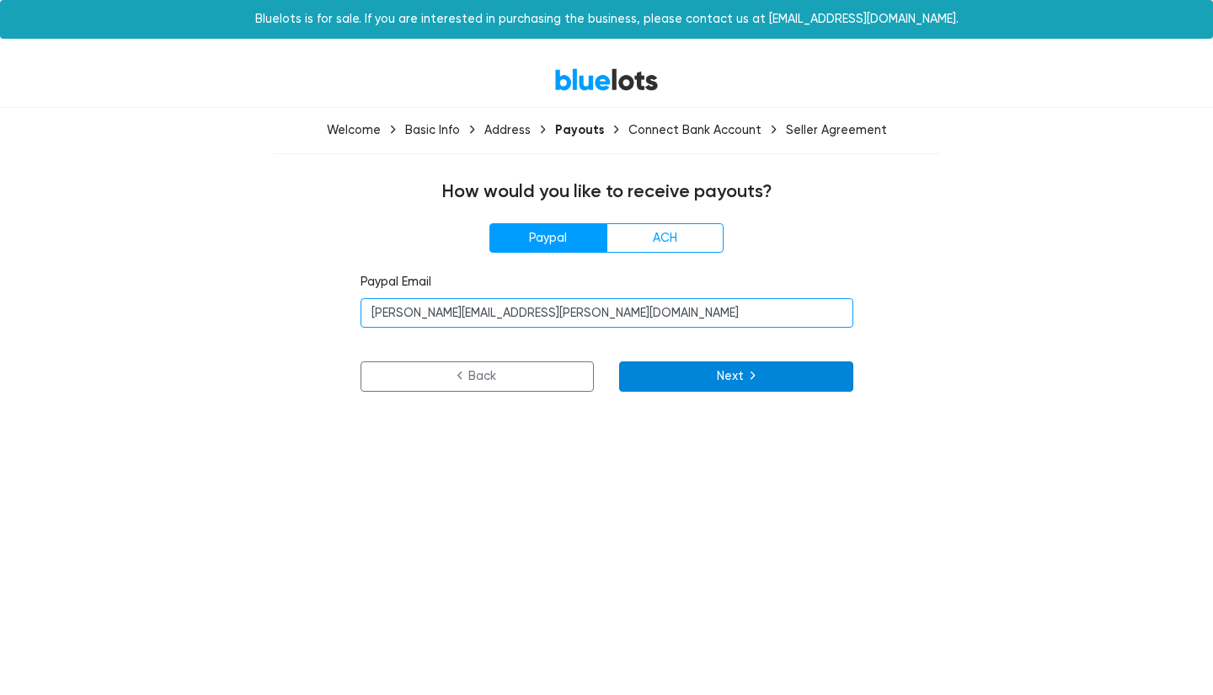
type input "nwosu.blake@gmail.com"
click at [729, 371] on button "Next" at bounding box center [736, 376] width 234 height 30
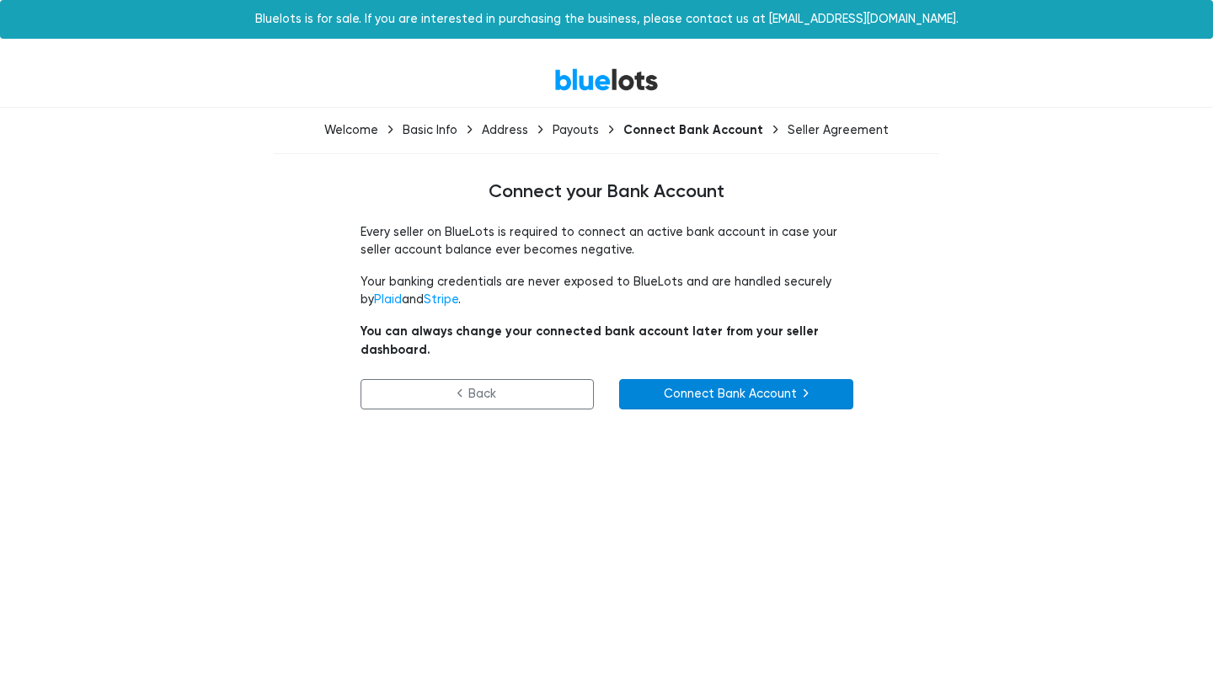
click at [770, 379] on link "Connect Bank Account" at bounding box center [736, 394] width 234 height 30
click at [835, 128] on div "Seller Agreement" at bounding box center [838, 130] width 101 height 14
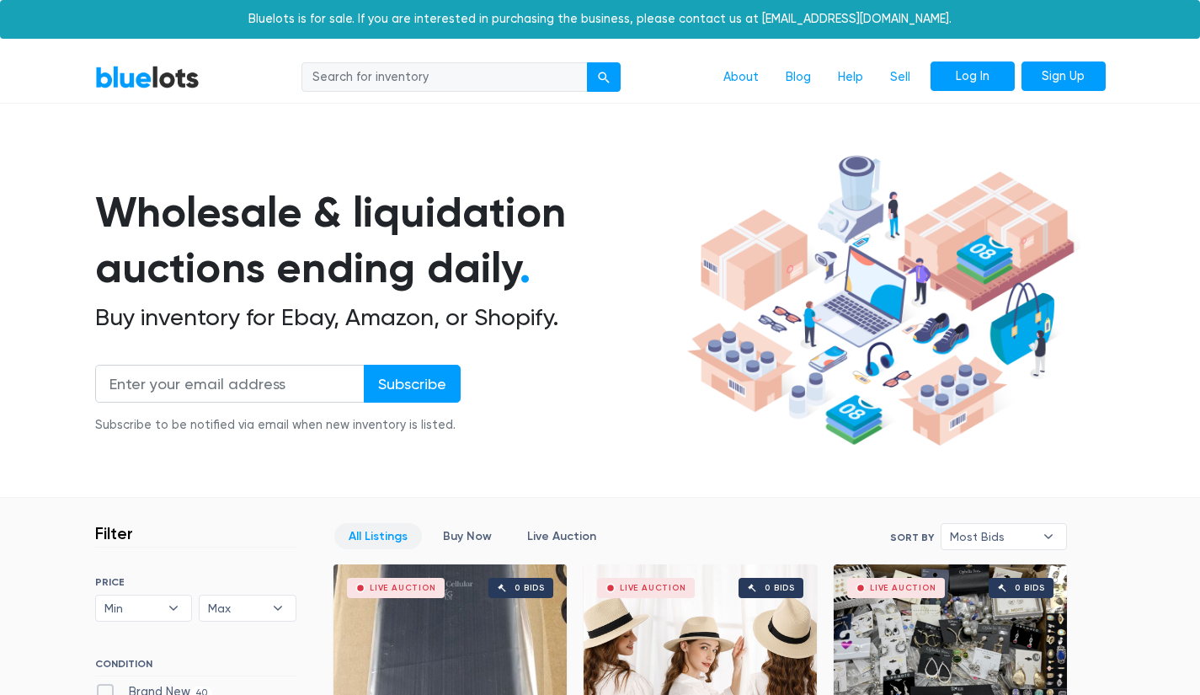
click at [963, 82] on link "Log In" at bounding box center [973, 76] width 84 height 30
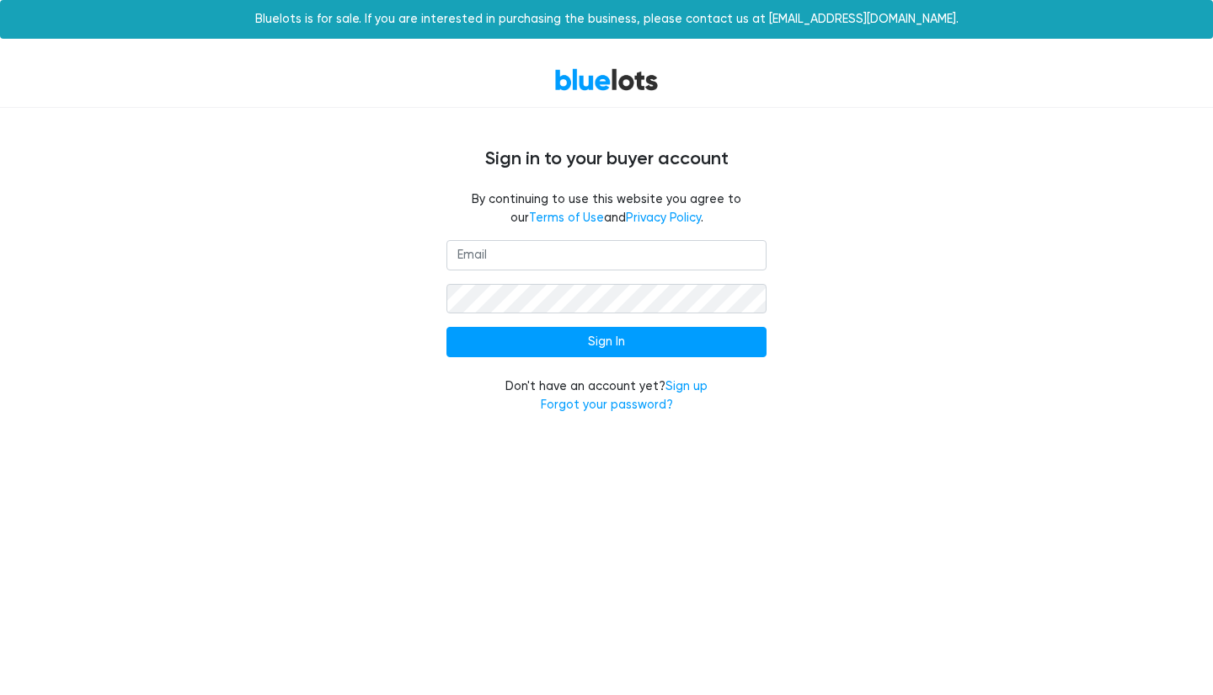
type input "[EMAIL_ADDRESS][DOMAIN_NAME]"
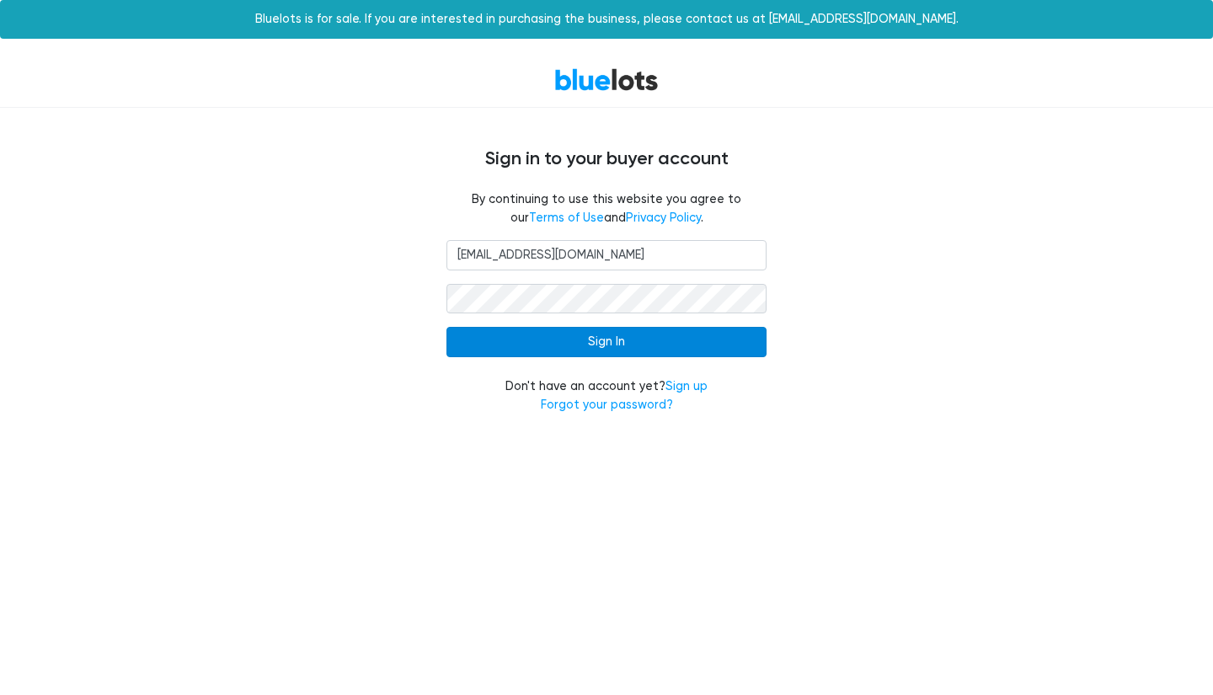
click at [565, 325] on form "pnbpuritywholesale@gmail.com Sign In Don't have an account yet? Sign up Forgot …" at bounding box center [606, 327] width 320 height 174
click at [568, 329] on input "Sign In" at bounding box center [606, 342] width 320 height 30
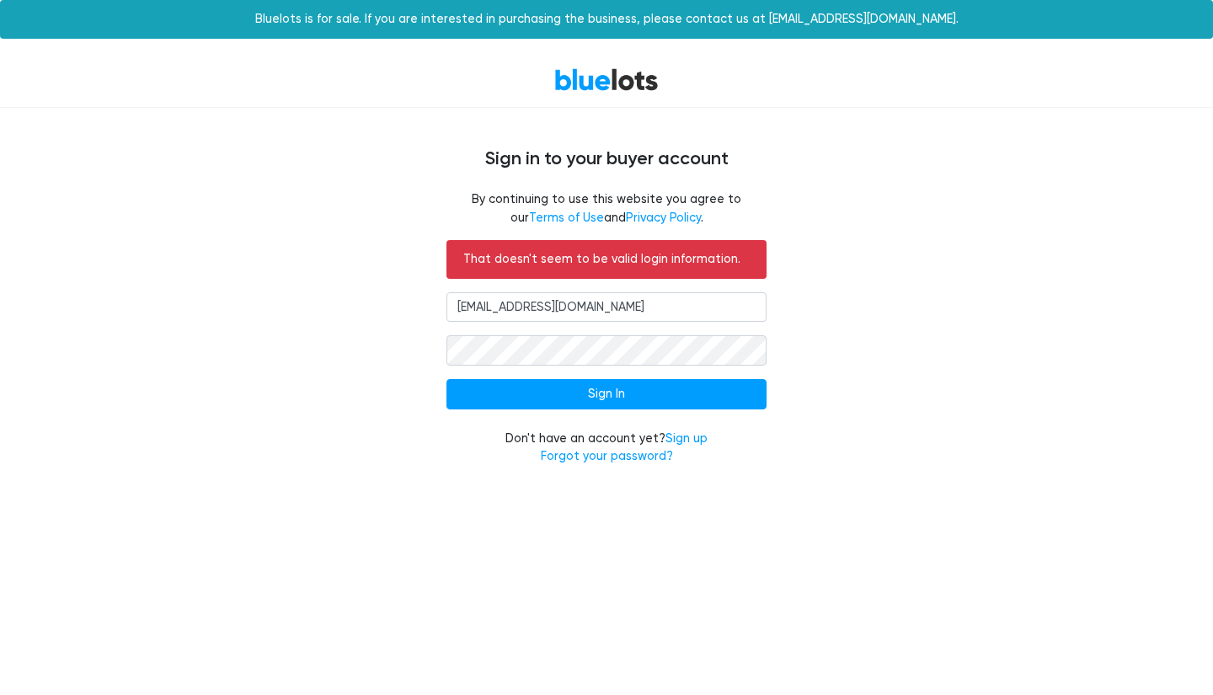
click at [878, 296] on div "That doesn't seem to be valid login information. [EMAIL_ADDRESS][DOMAIN_NAME] S…" at bounding box center [606, 363] width 1036 height 246
